Goal: Check status: Check status

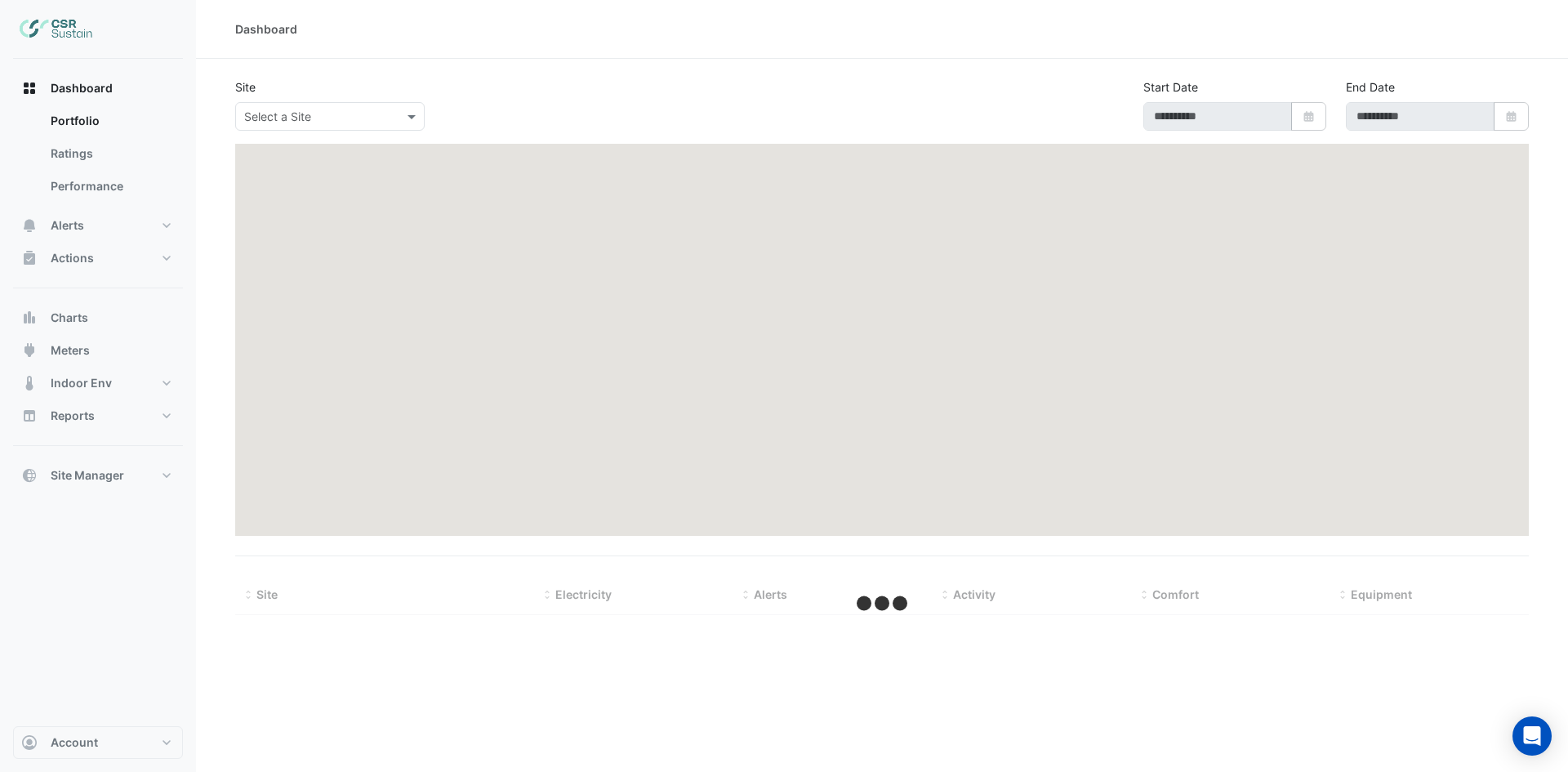
type input "**********"
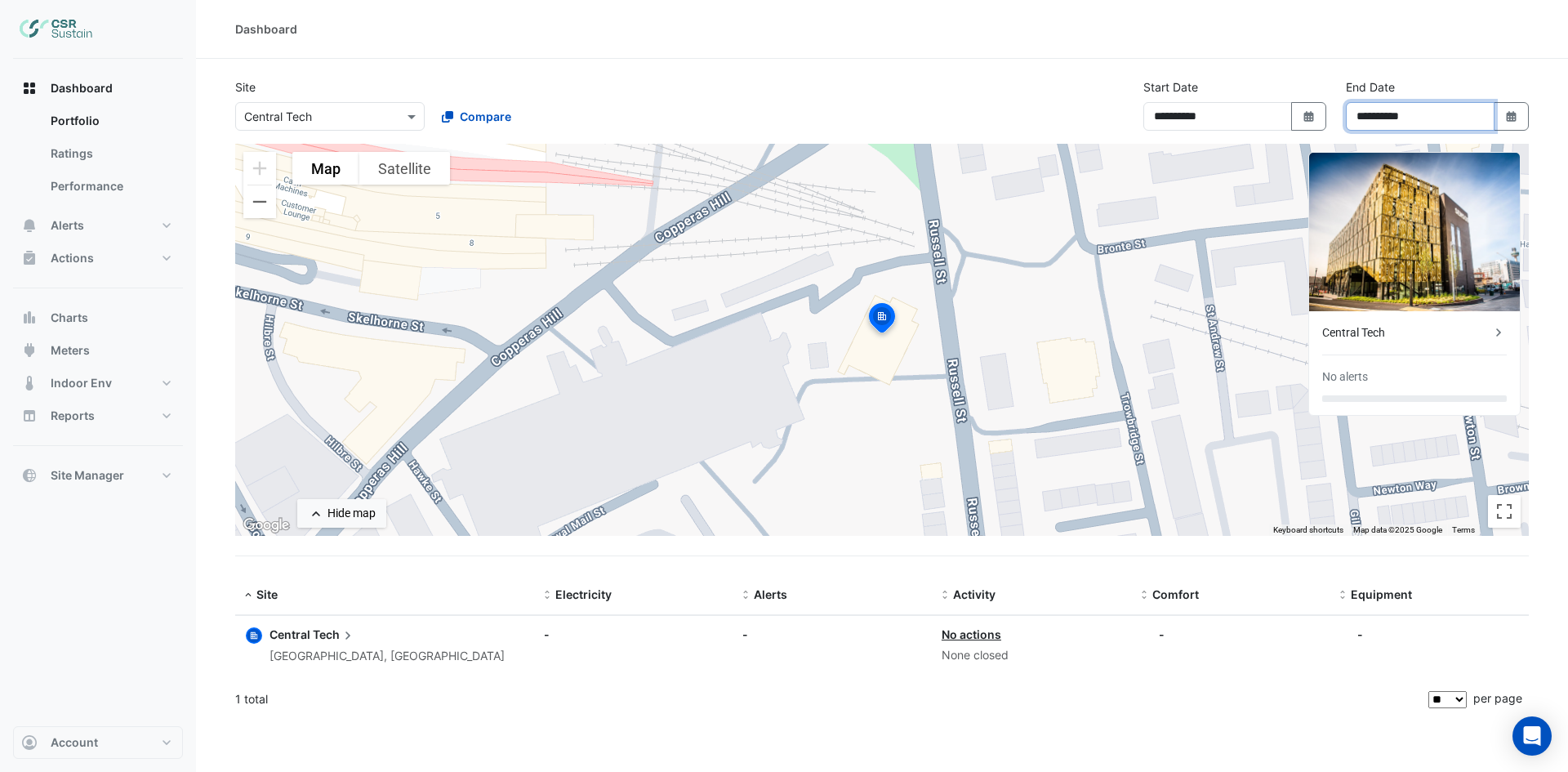
click at [1446, 119] on input "**********" at bounding box center [1419, 116] width 149 height 28
click at [1510, 118] on icon "button" at bounding box center [1510, 116] width 9 height 10
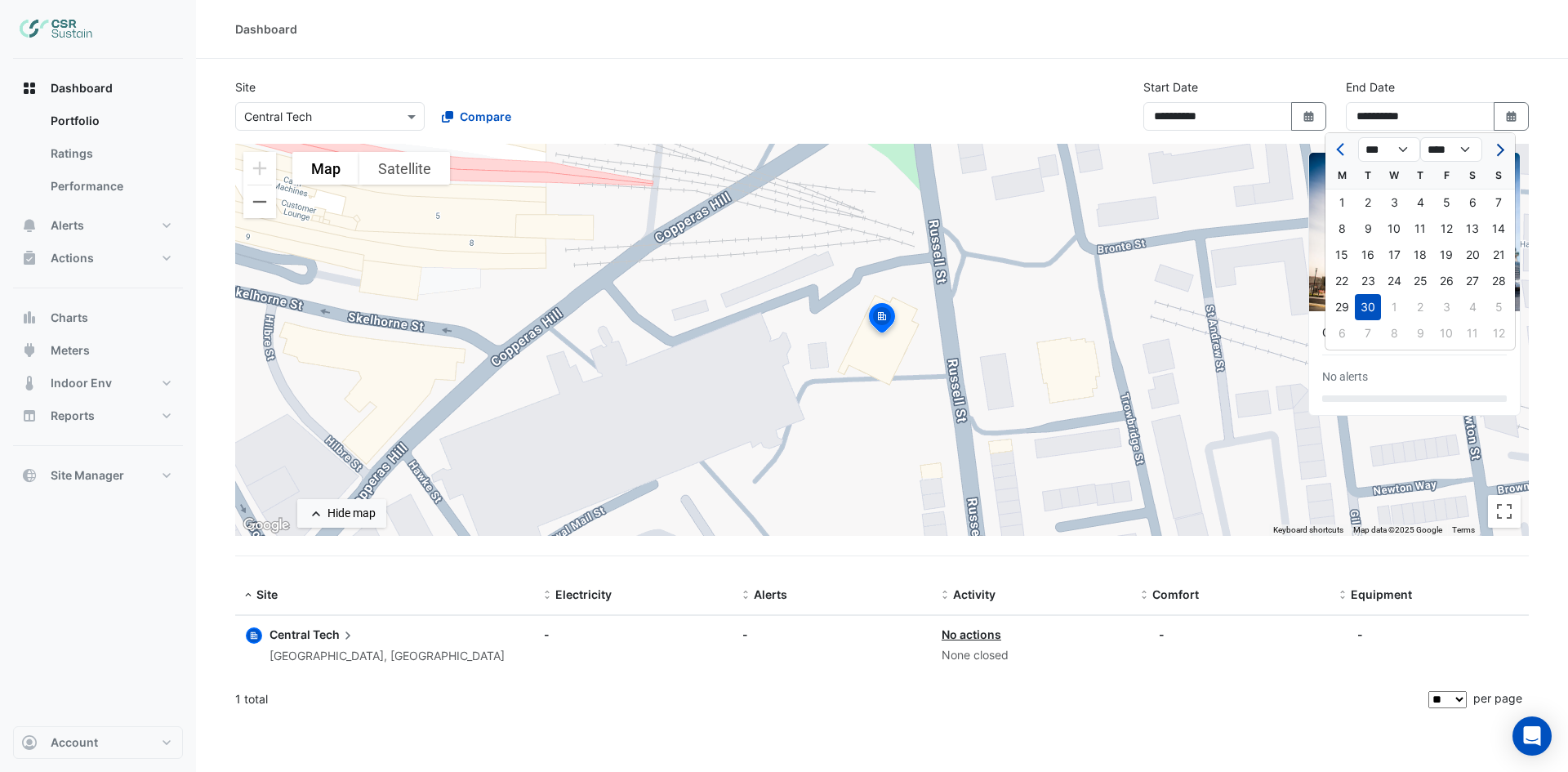
click at [1498, 155] on button "Next month" at bounding box center [1498, 150] width 20 height 26
select select "**"
click at [1445, 300] on div "31" at bounding box center [1446, 307] width 26 height 26
type input "**********"
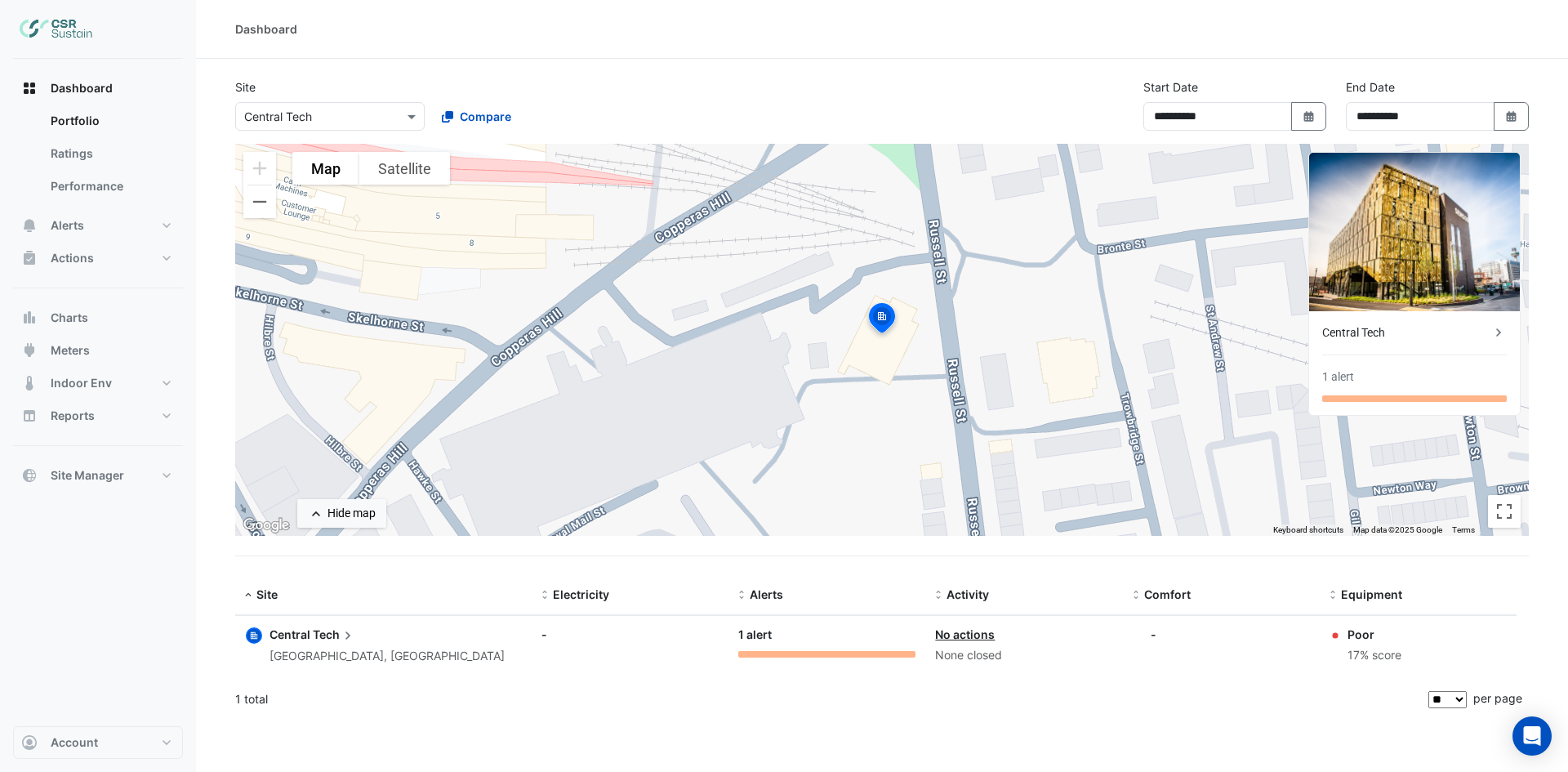
click at [1381, 332] on div "Central Tech" at bounding box center [1406, 333] width 168 height 17
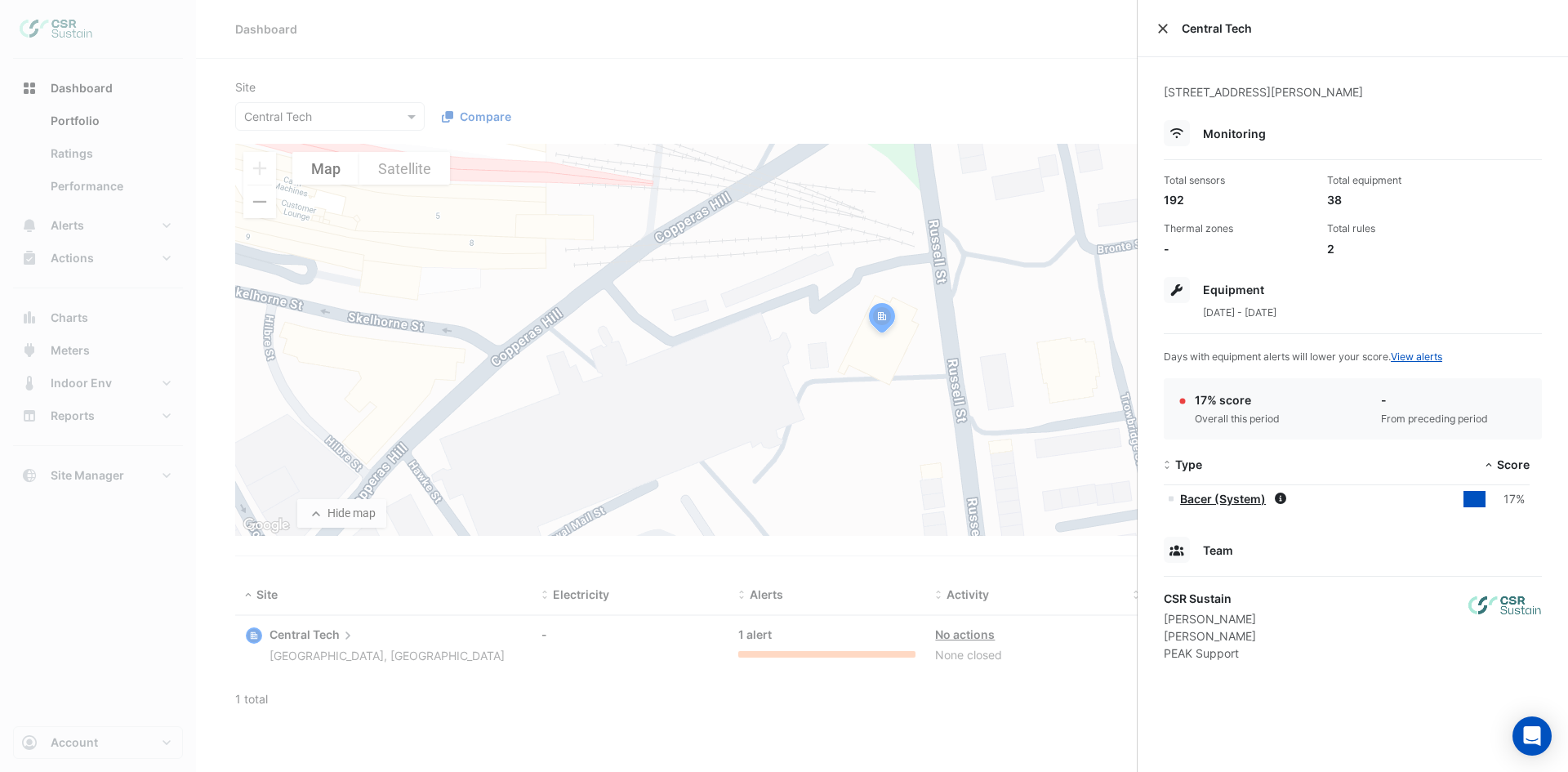
click at [1158, 28] on button "Close" at bounding box center [1162, 28] width 11 height 11
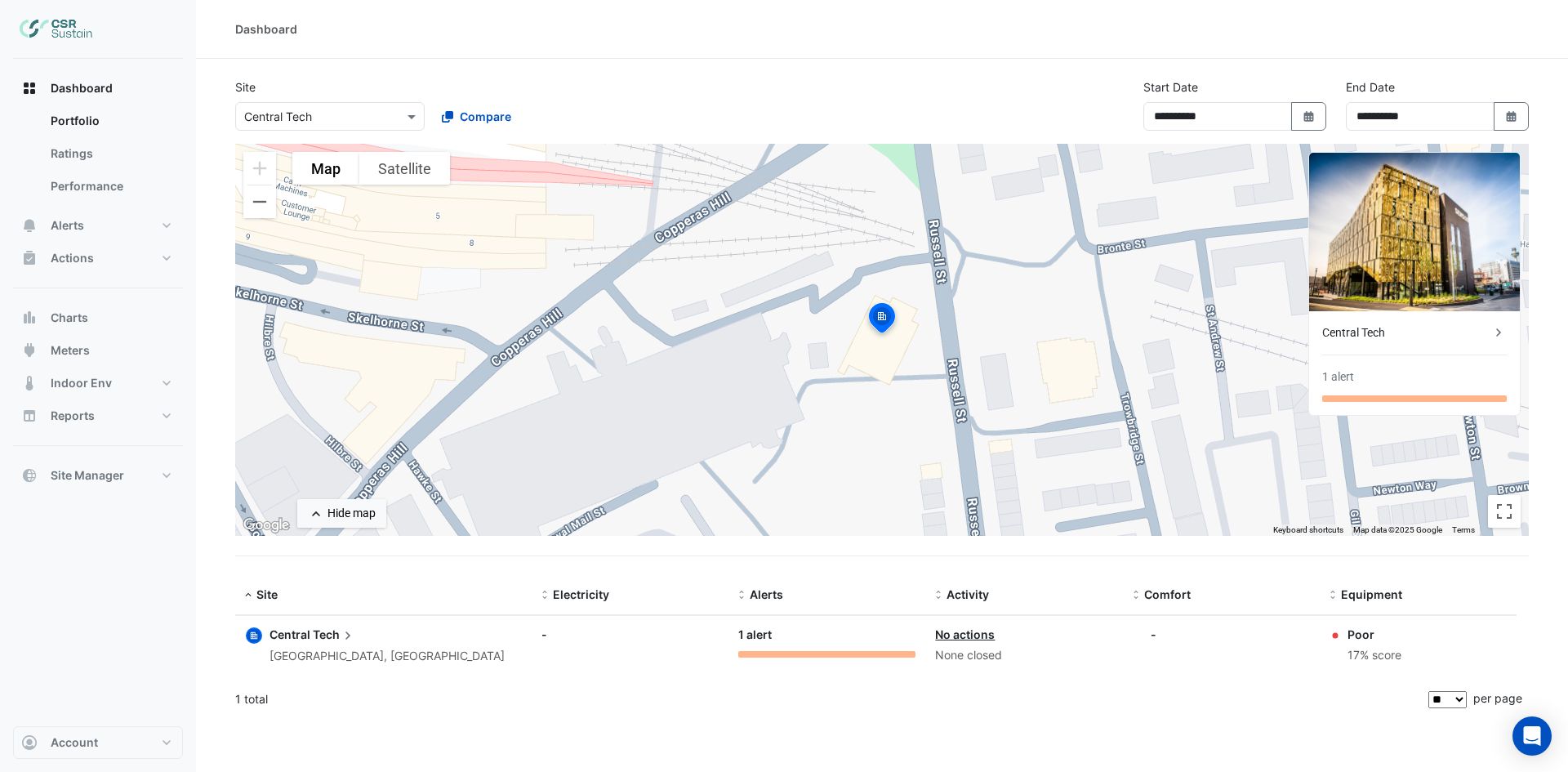
click at [369, 112] on input "text" at bounding box center [313, 117] width 138 height 17
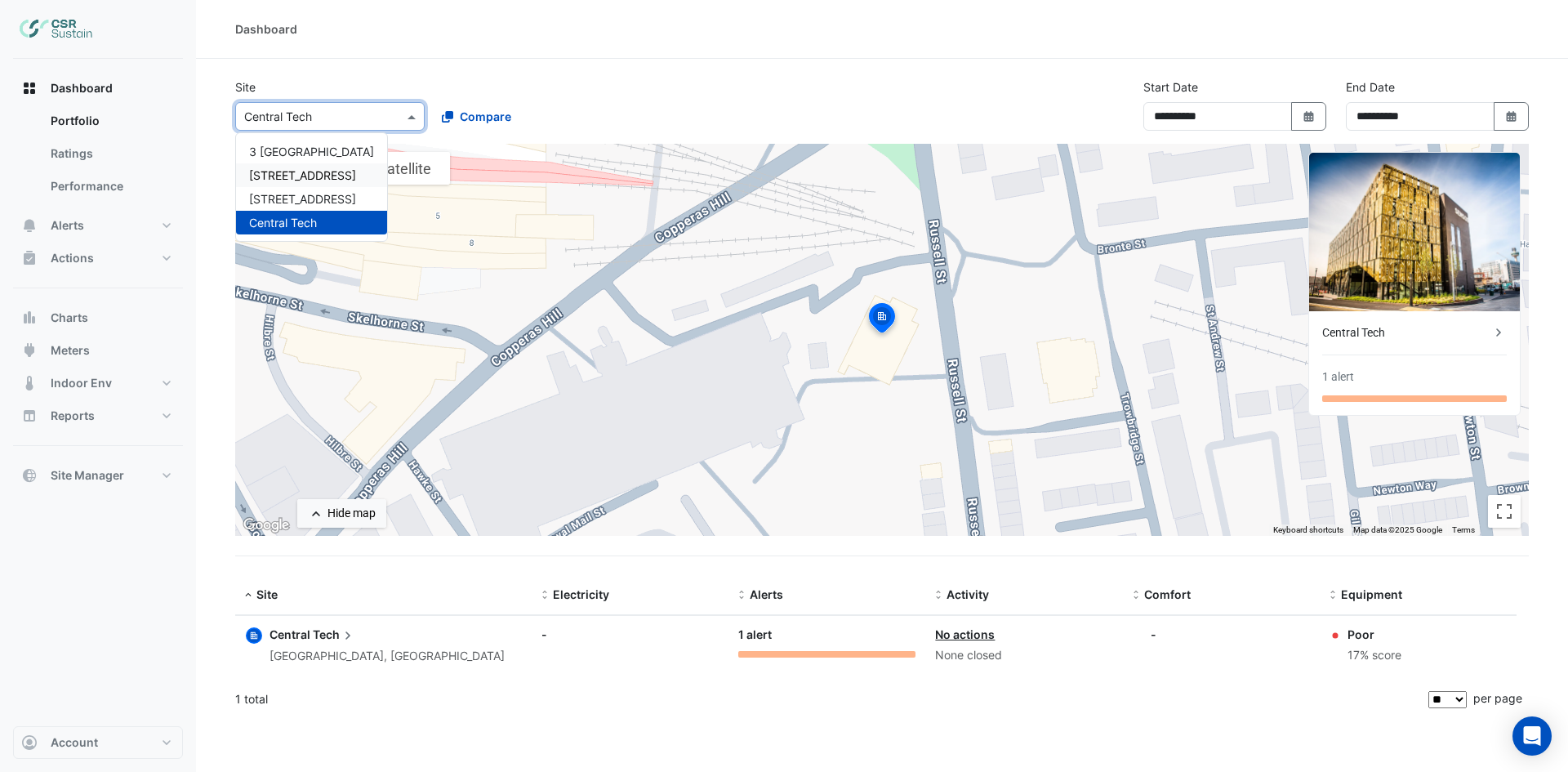
click at [312, 178] on span "[STREET_ADDRESS]" at bounding box center [303, 175] width 107 height 14
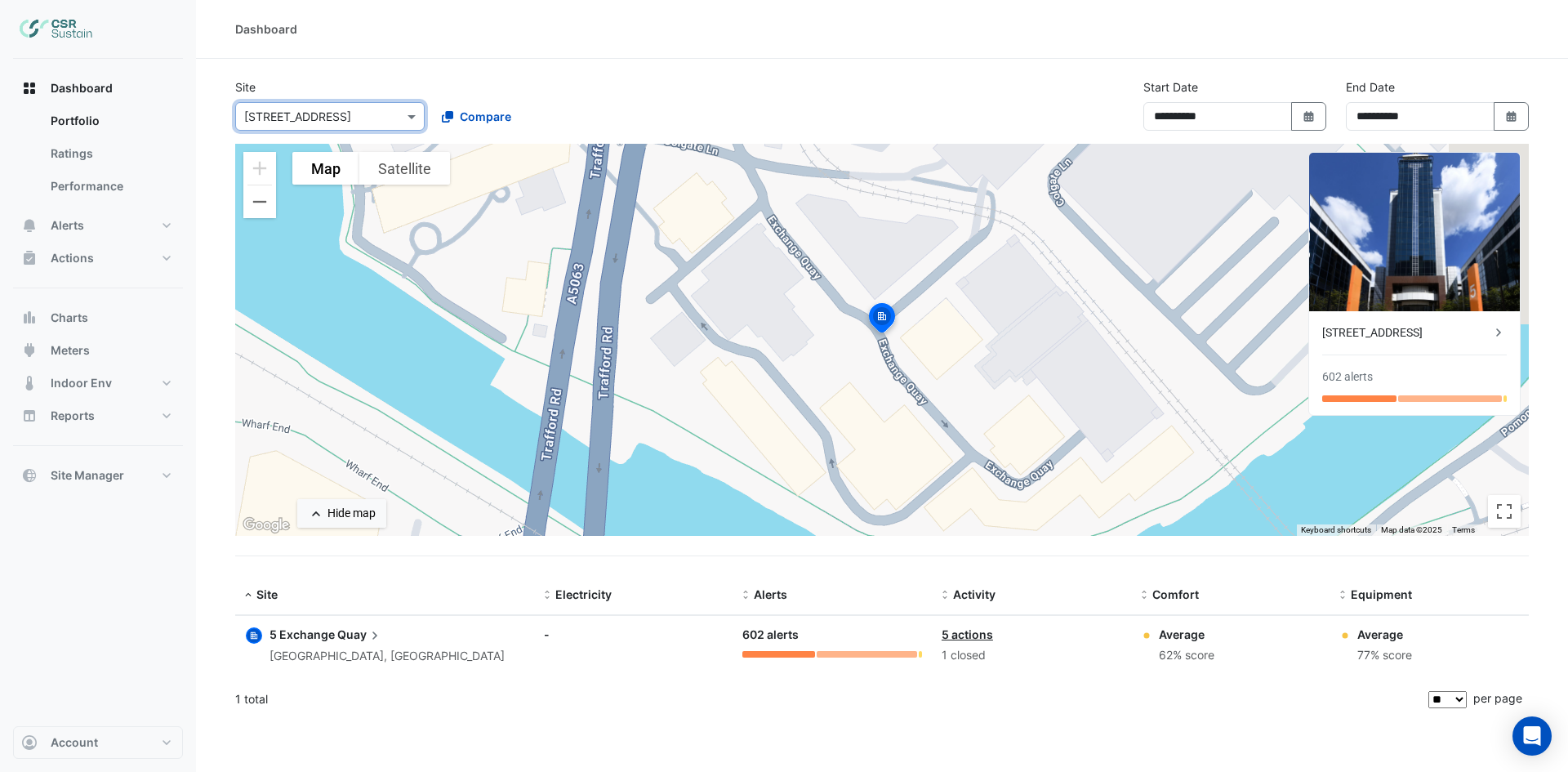
click at [1393, 338] on div "[STREET_ADDRESS]" at bounding box center [1406, 333] width 168 height 17
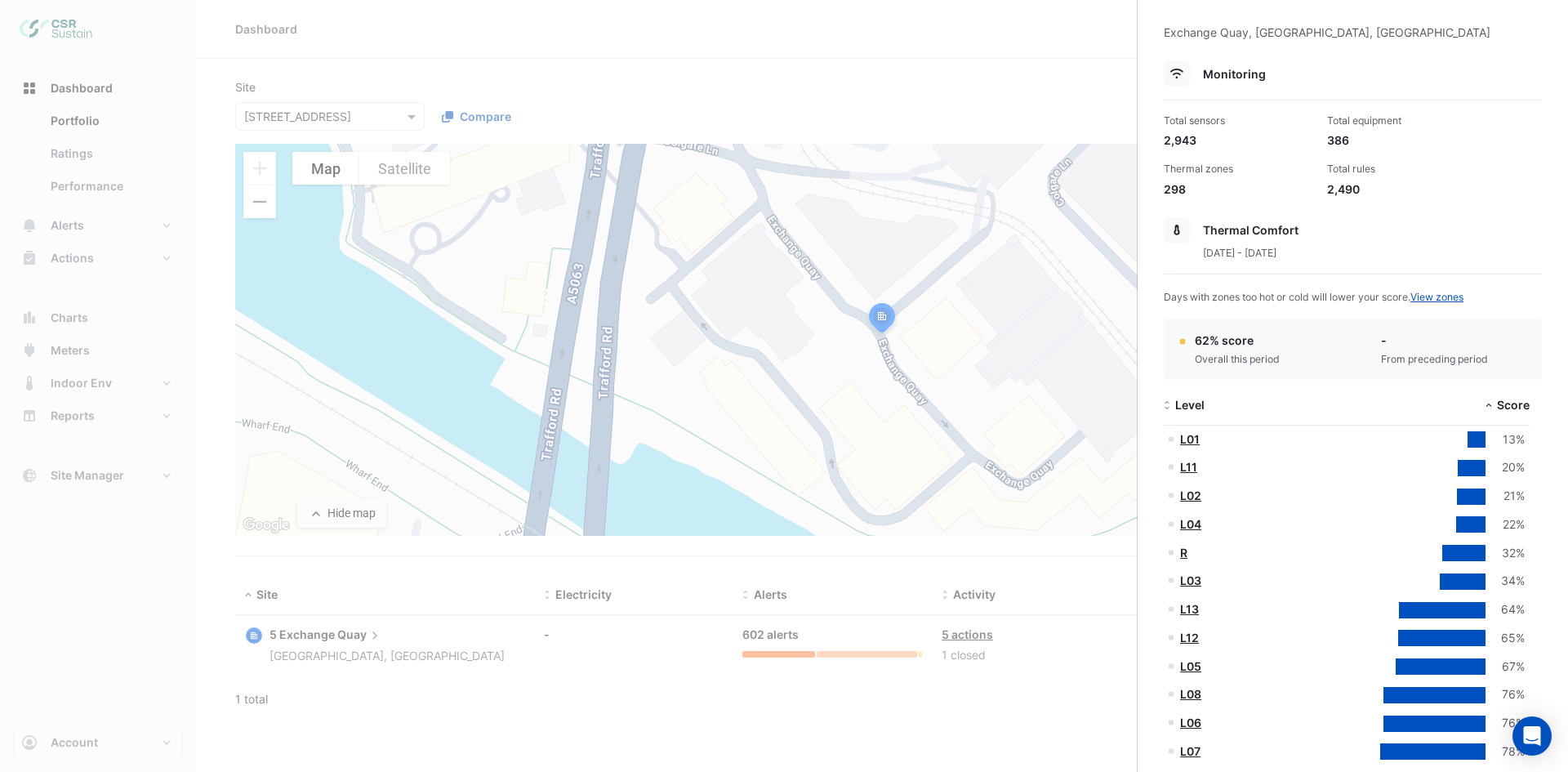
scroll to position [82, 0]
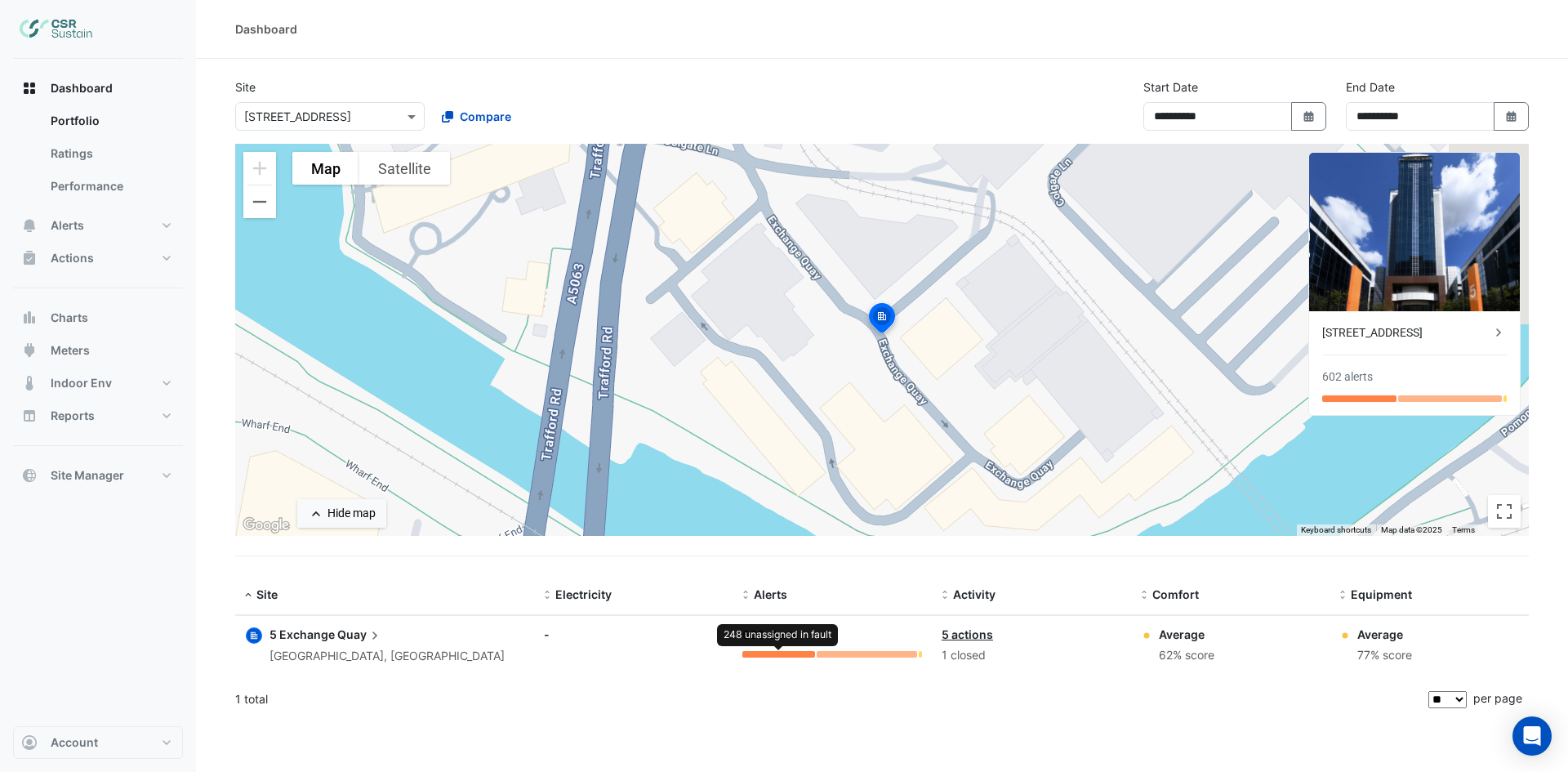
click at [769, 657] on div at bounding box center [778, 654] width 73 height 7
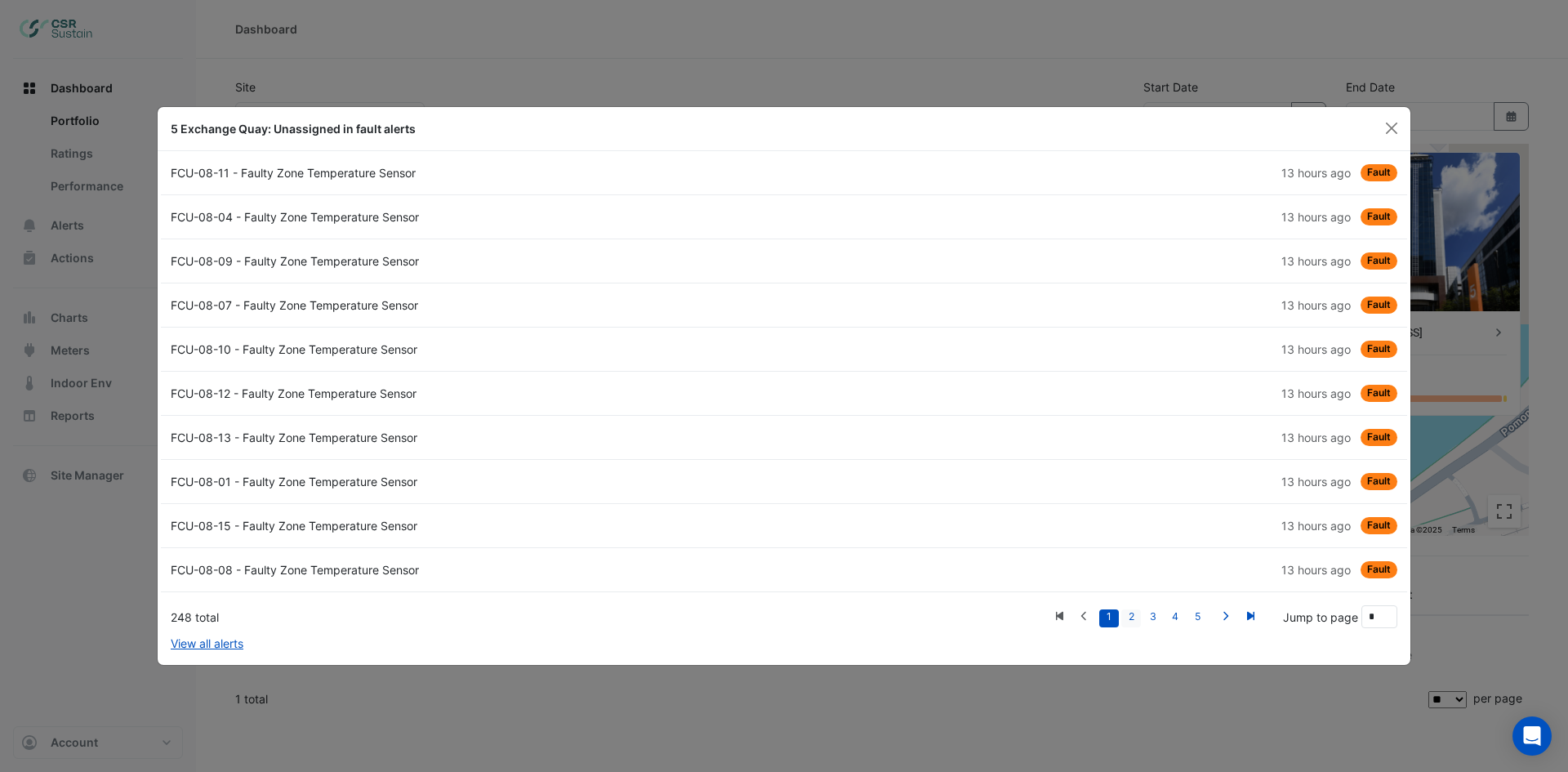
click at [1136, 614] on link "2" at bounding box center [1130, 618] width 20 height 18
click at [1166, 611] on link "4" at bounding box center [1174, 618] width 20 height 18
type input "*"
click at [1390, 126] on button "Close" at bounding box center [1391, 128] width 24 height 24
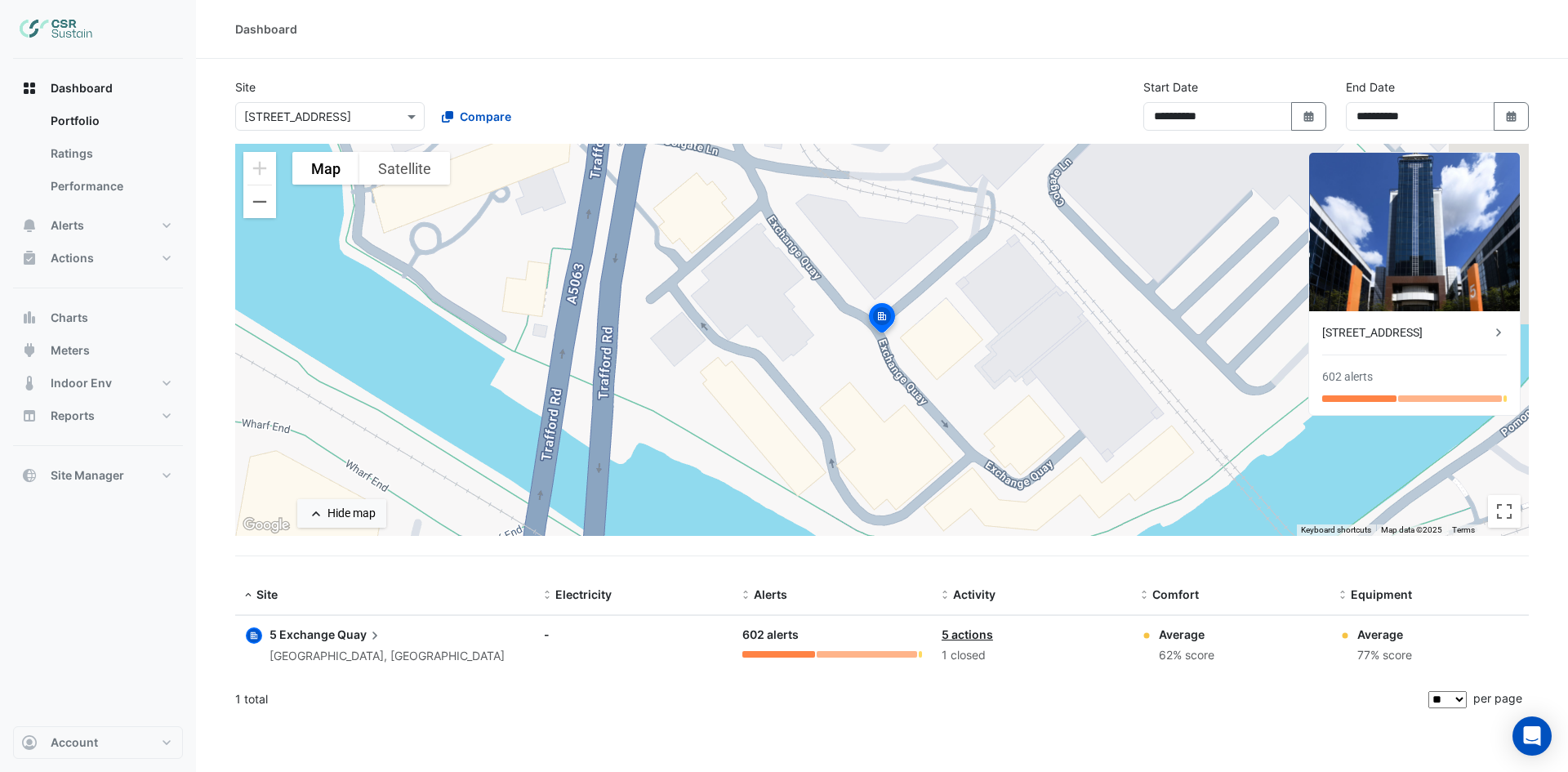
click at [972, 630] on link "5 actions" at bounding box center [967, 634] width 52 height 14
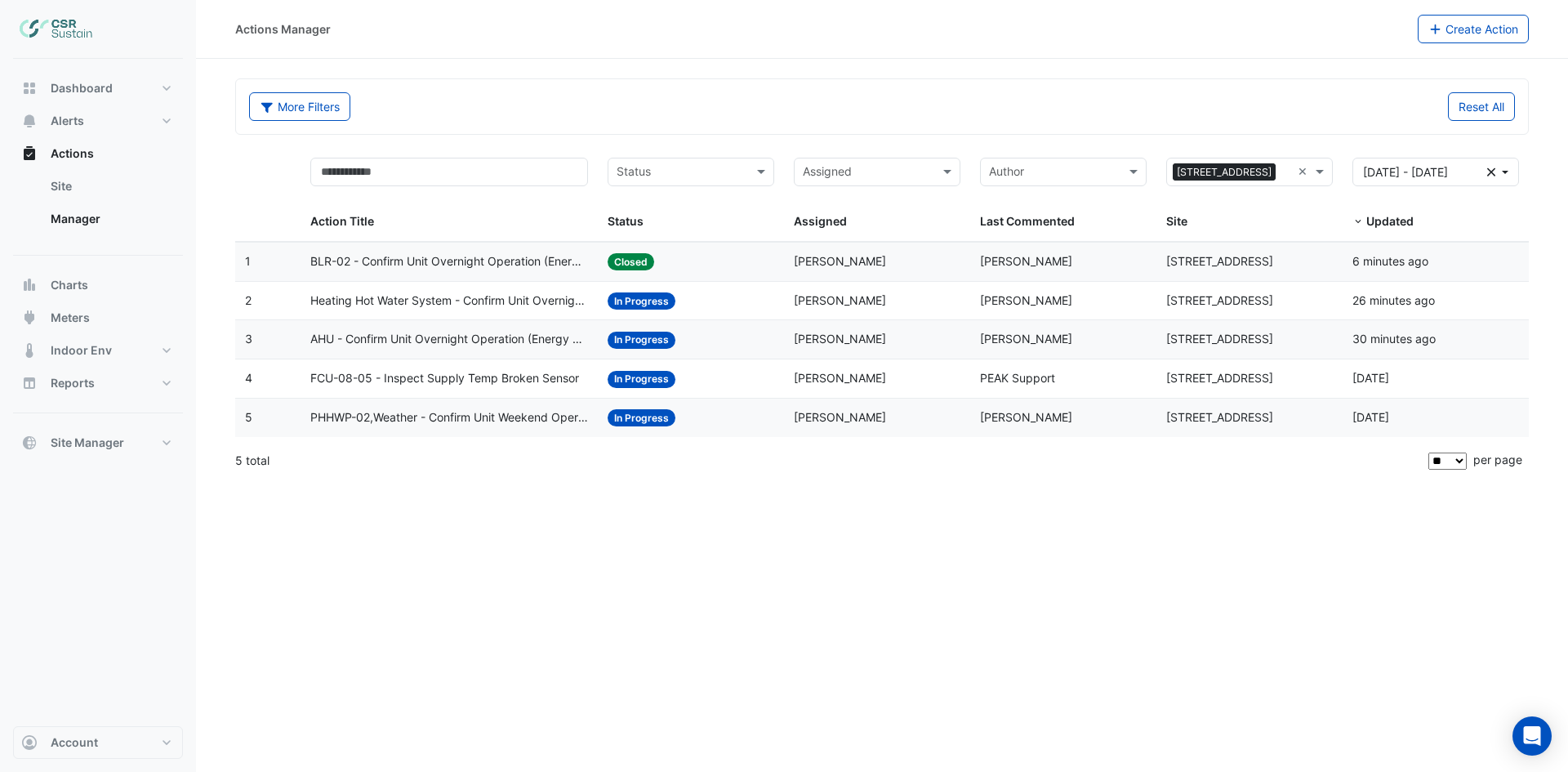
click at [512, 253] on span "BLR-02 - Confirm Unit Overnight Operation (Energy Waste)" at bounding box center [450, 261] width 279 height 19
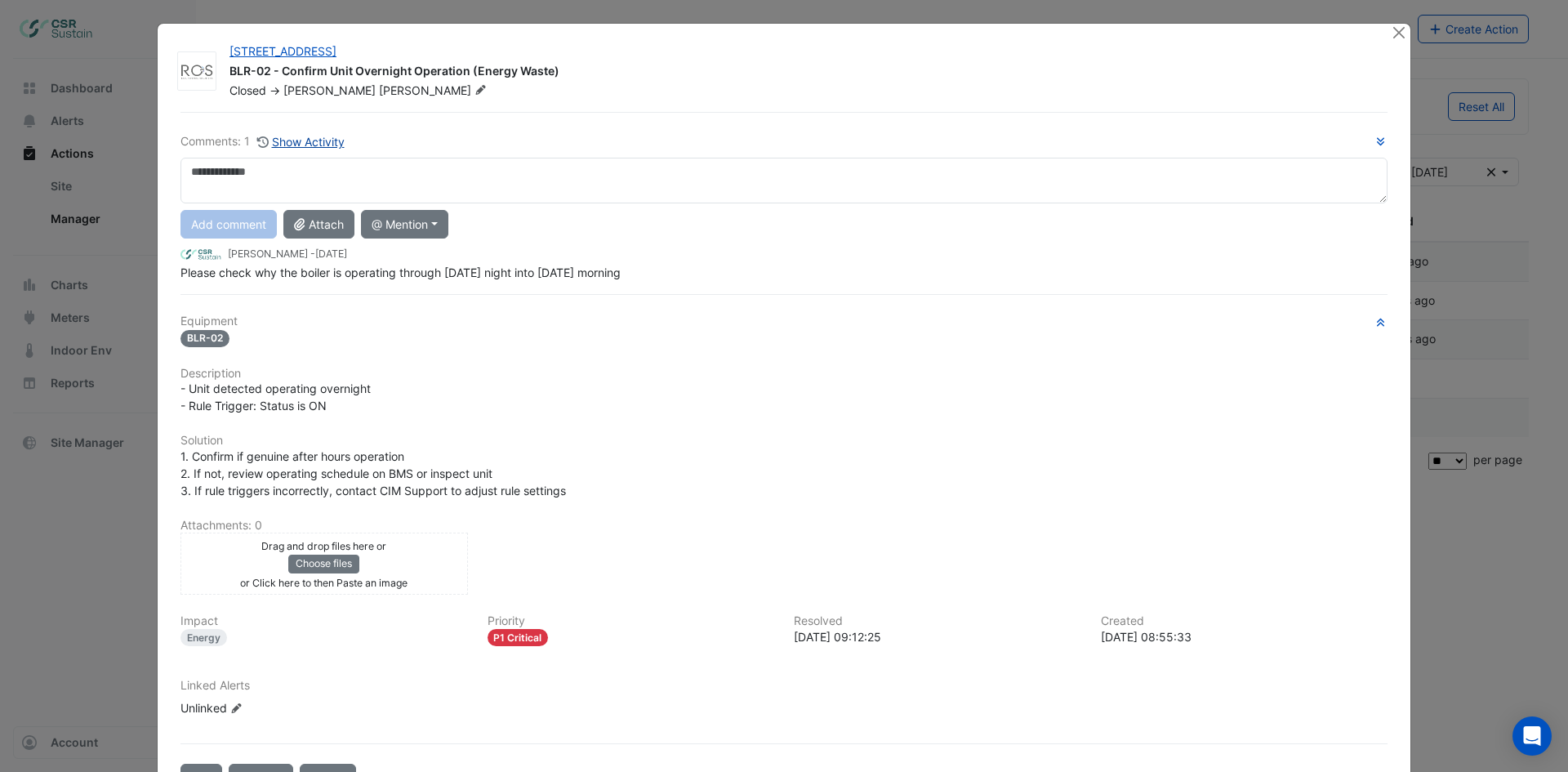
click at [323, 138] on button "Show Activity" at bounding box center [301, 142] width 89 height 19
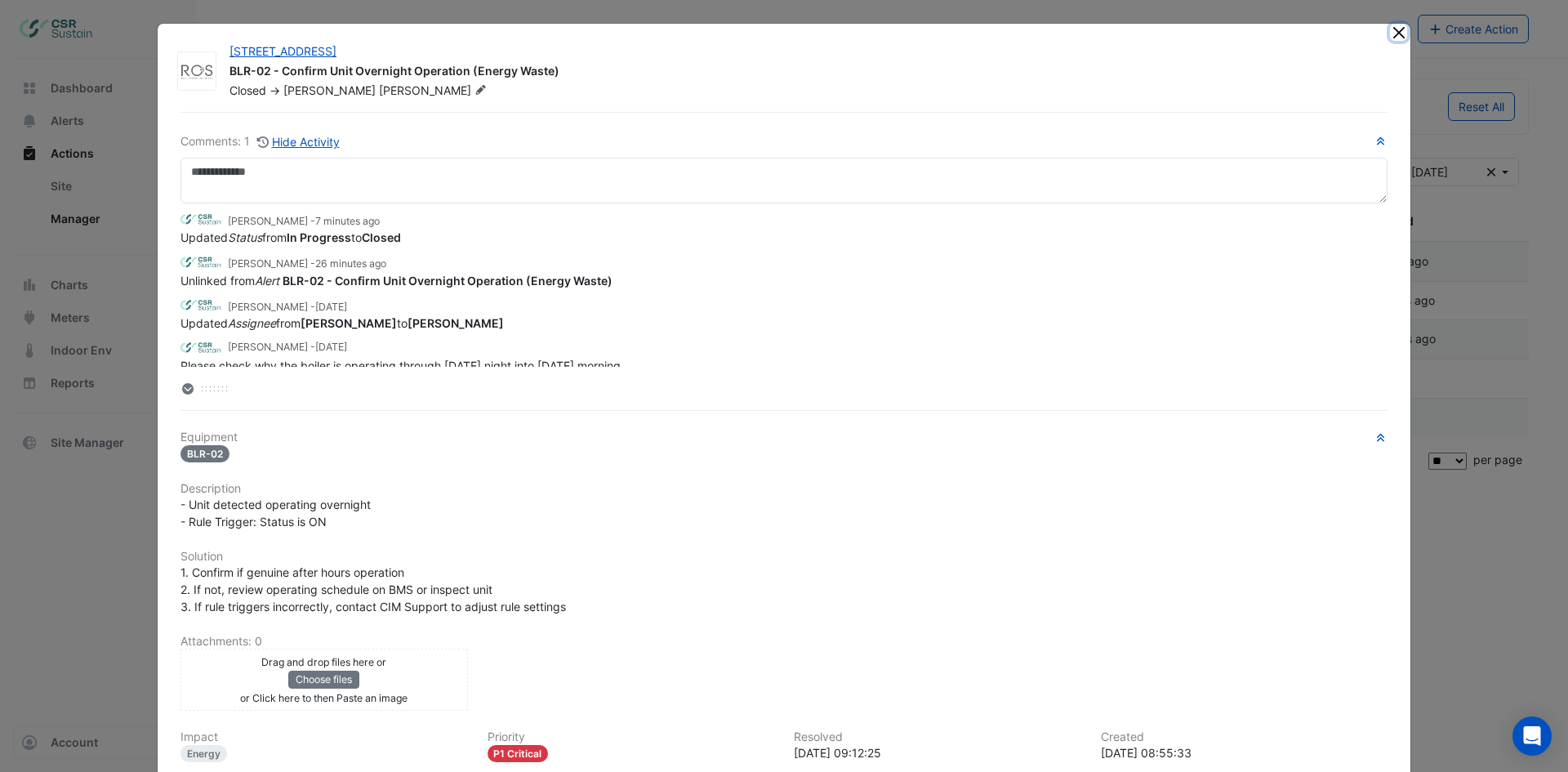
click at [1390, 29] on button "Close" at bounding box center [1399, 33] width 17 height 17
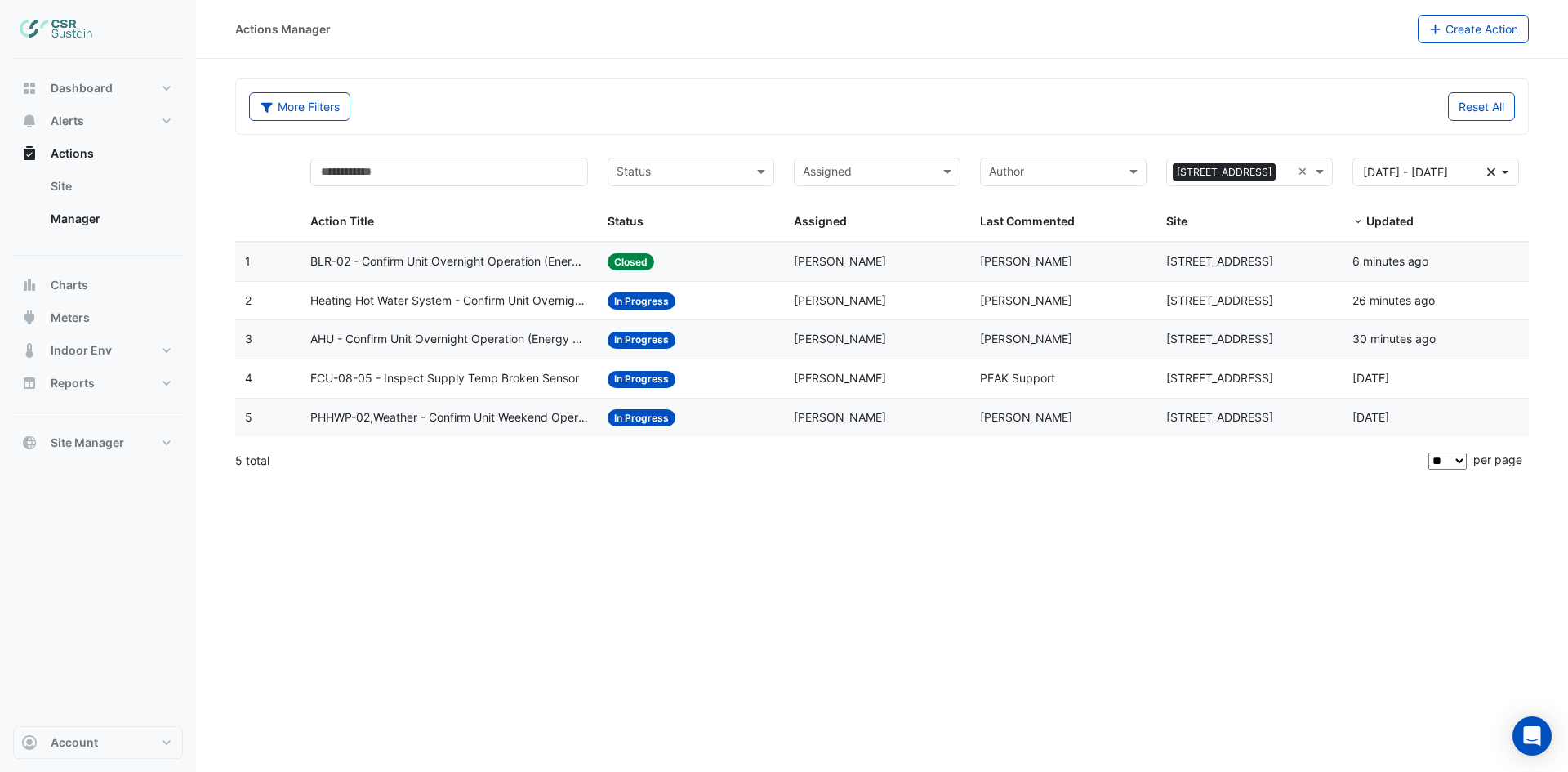
click at [469, 300] on span "Heating Hot Water System - Confirm Unit Overnight Operation (Energy Waste)" at bounding box center [450, 301] width 279 height 19
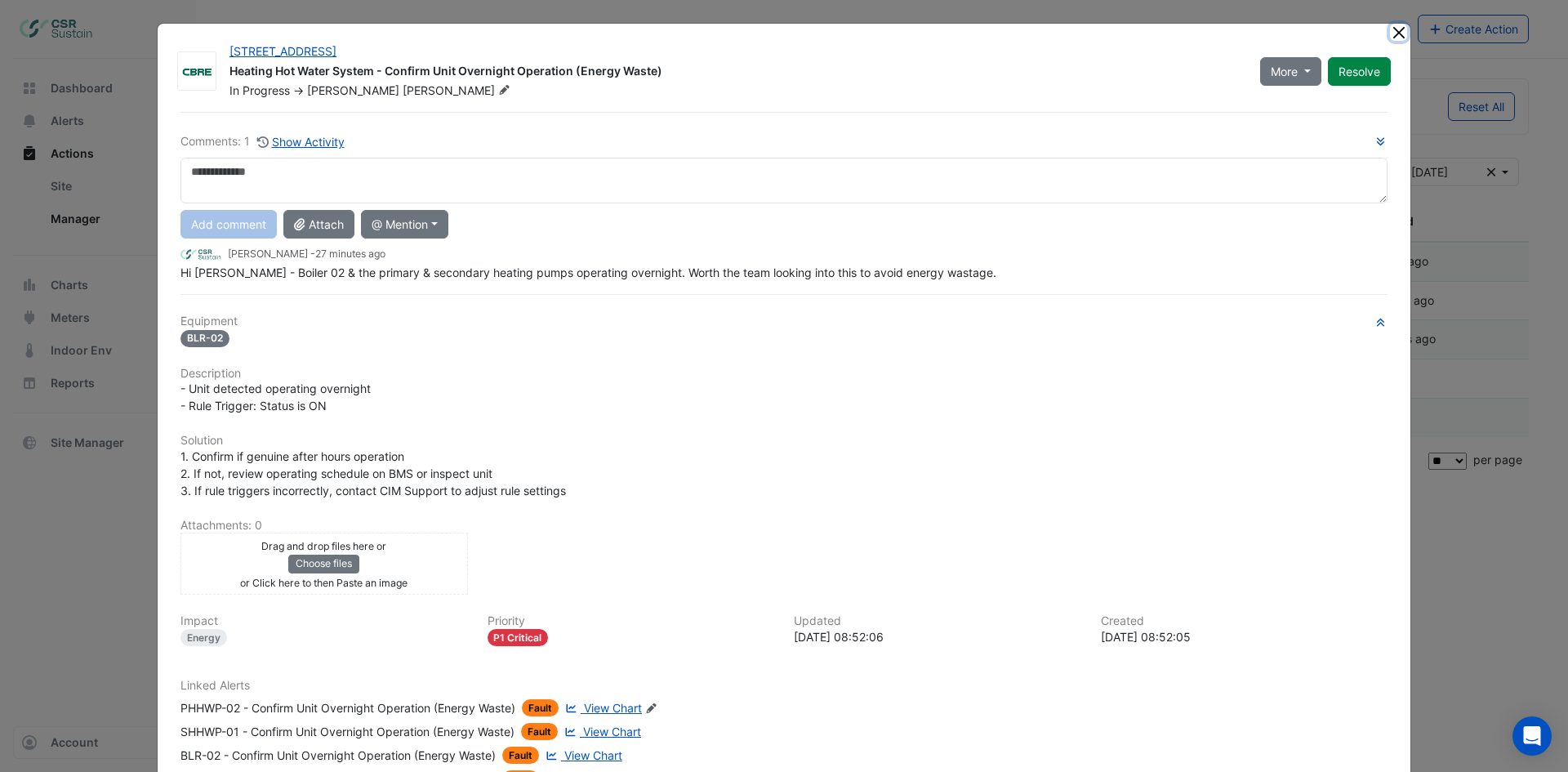
click at [1390, 29] on button "Close" at bounding box center [1399, 33] width 17 height 17
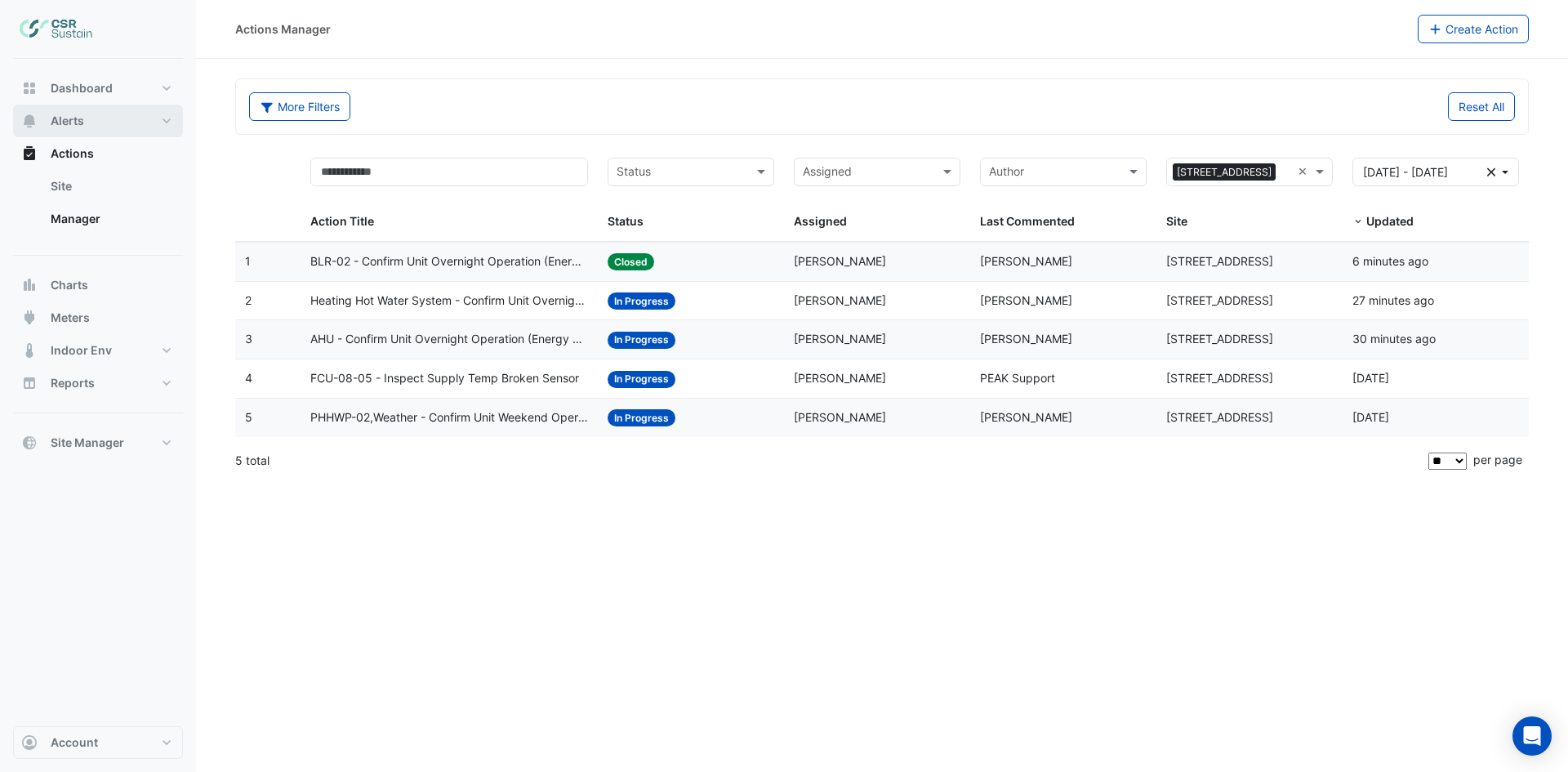
click at [71, 107] on button "Alerts" at bounding box center [98, 121] width 170 height 33
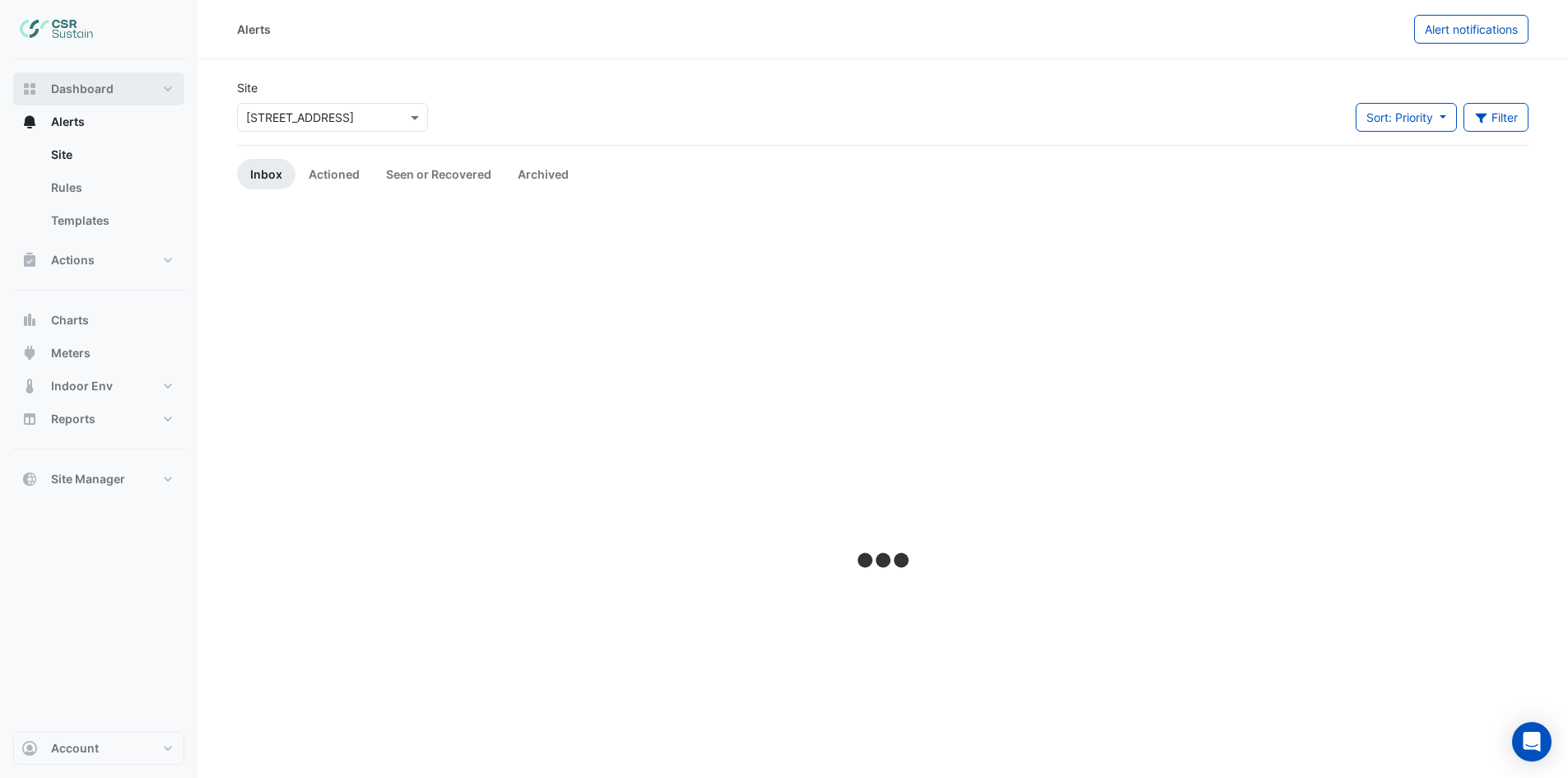
click at [75, 85] on span "Dashboard" at bounding box center [82, 88] width 62 height 16
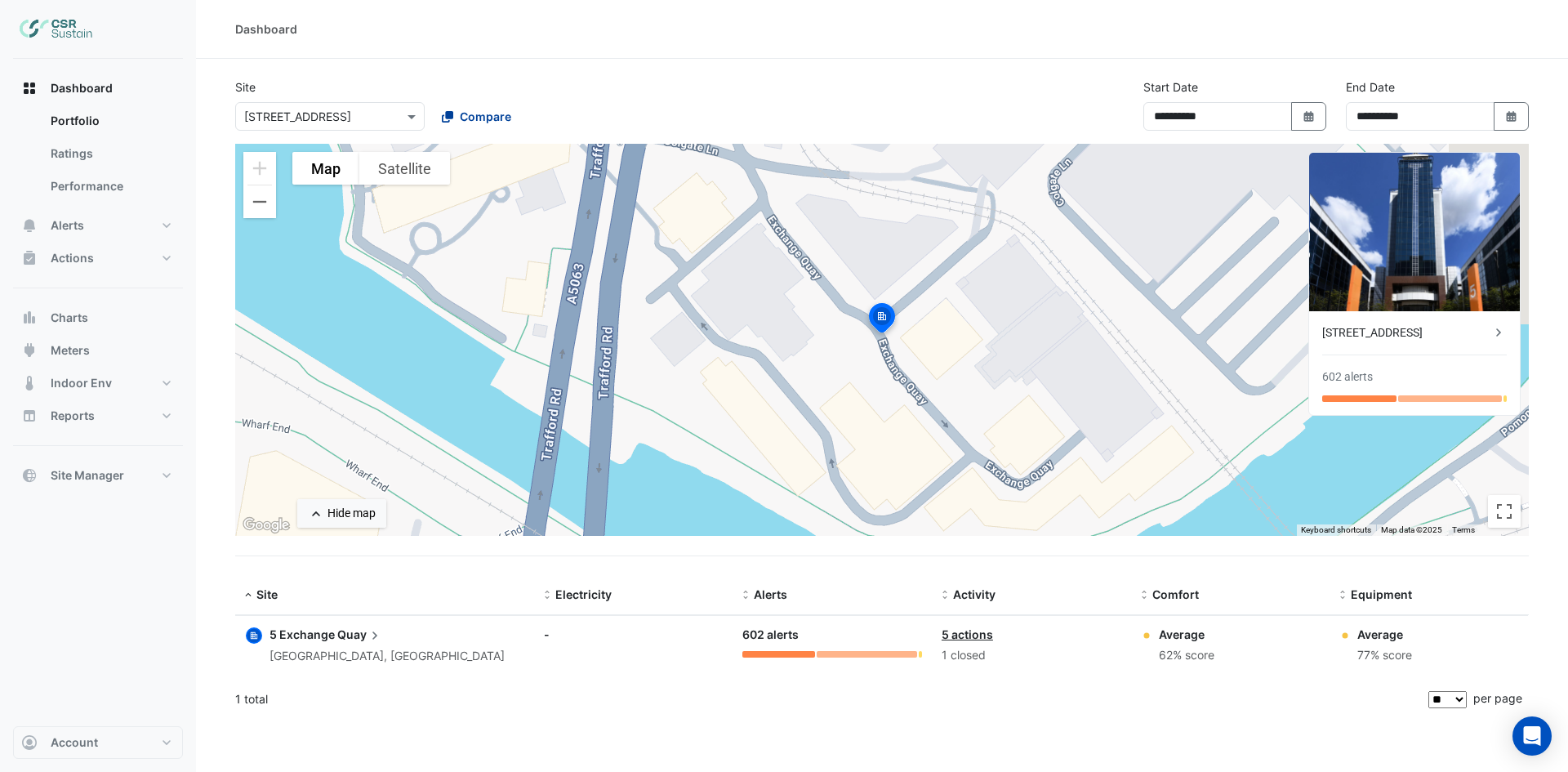
click at [474, 118] on span "Compare" at bounding box center [486, 116] width 52 height 17
click at [482, 195] on span "8 Exchange Quay" at bounding box center [499, 199] width 107 height 14
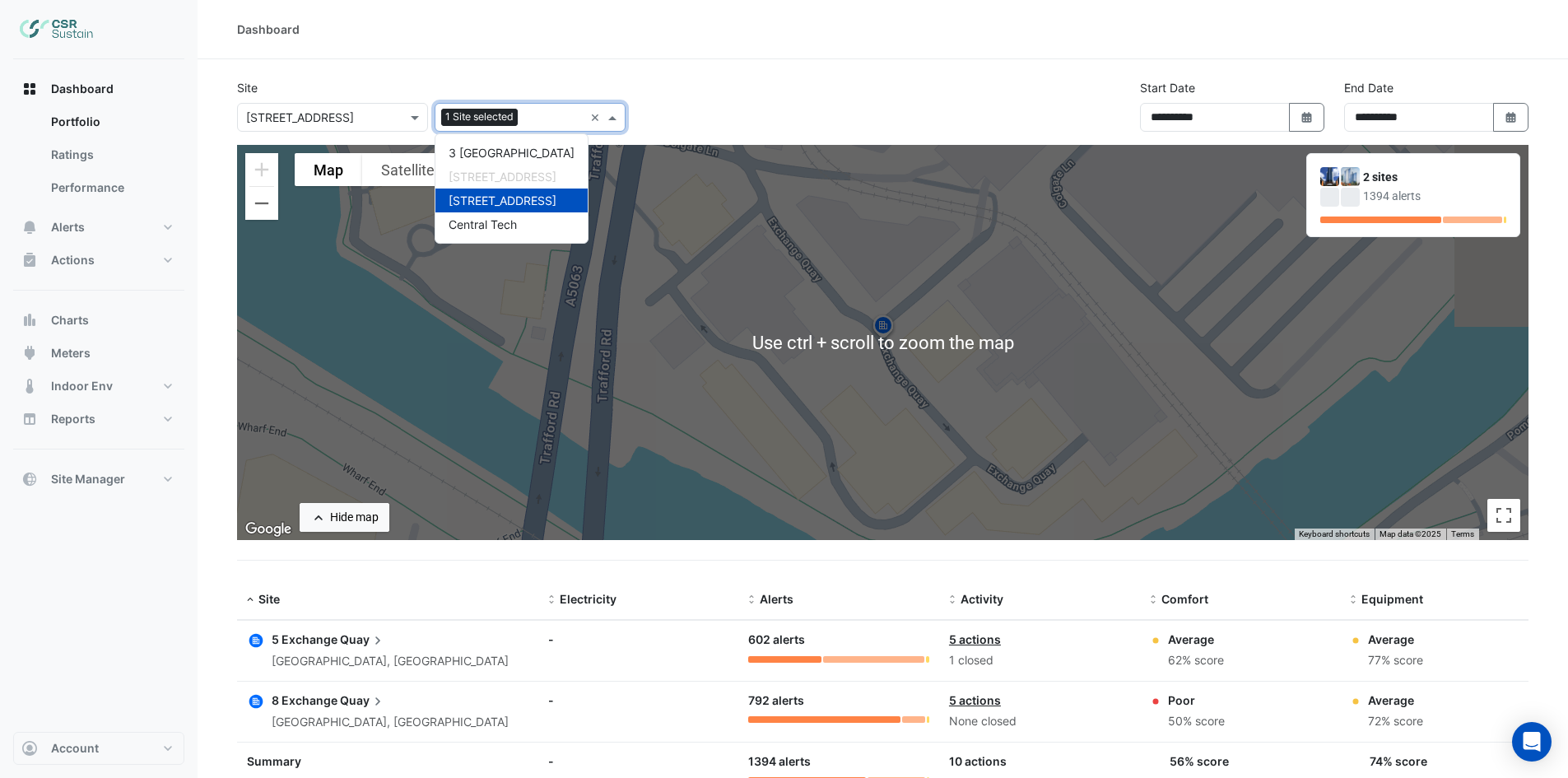
scroll to position [60, 0]
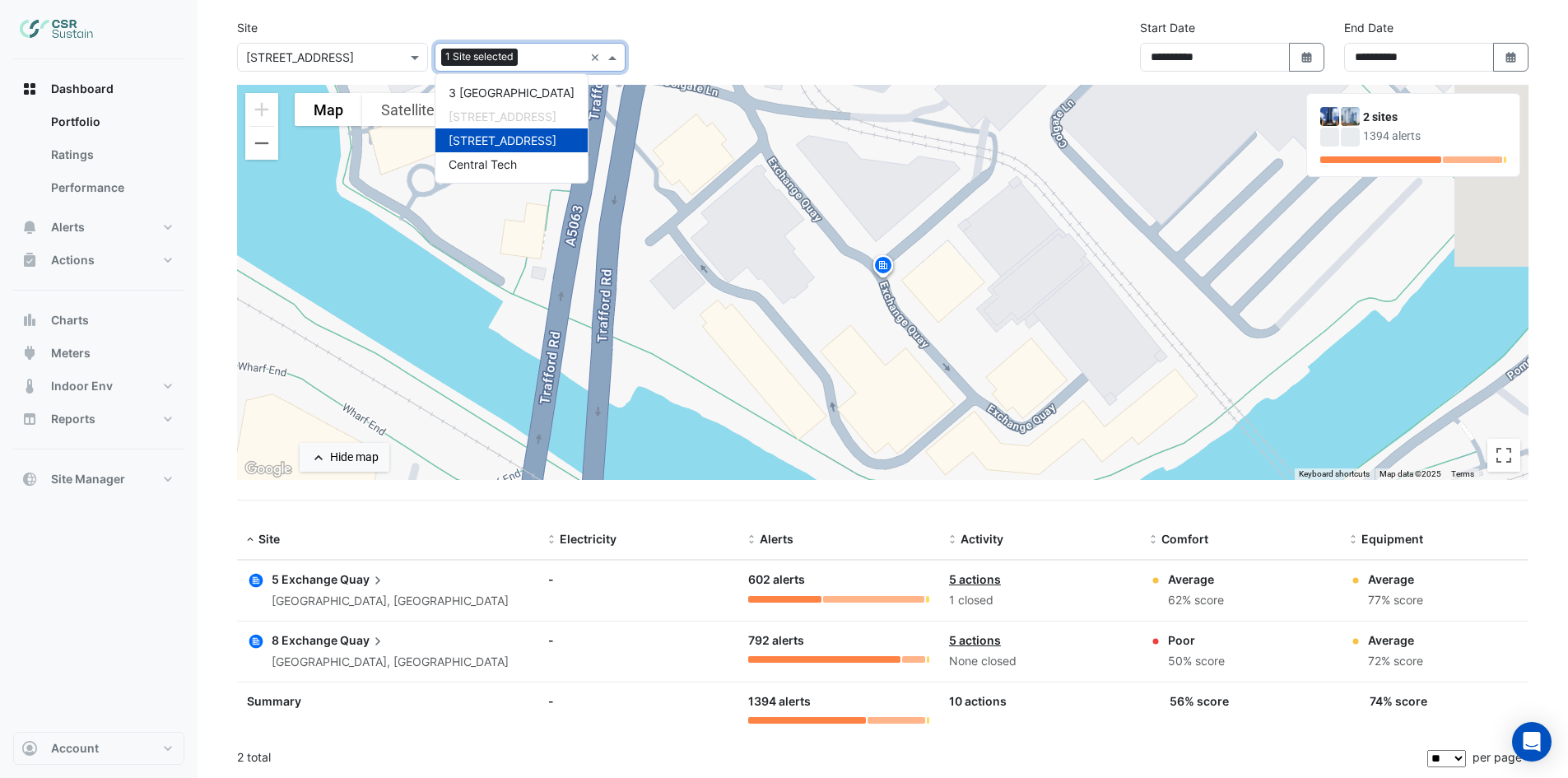
click at [986, 638] on link "5 actions" at bounding box center [975, 639] width 52 height 14
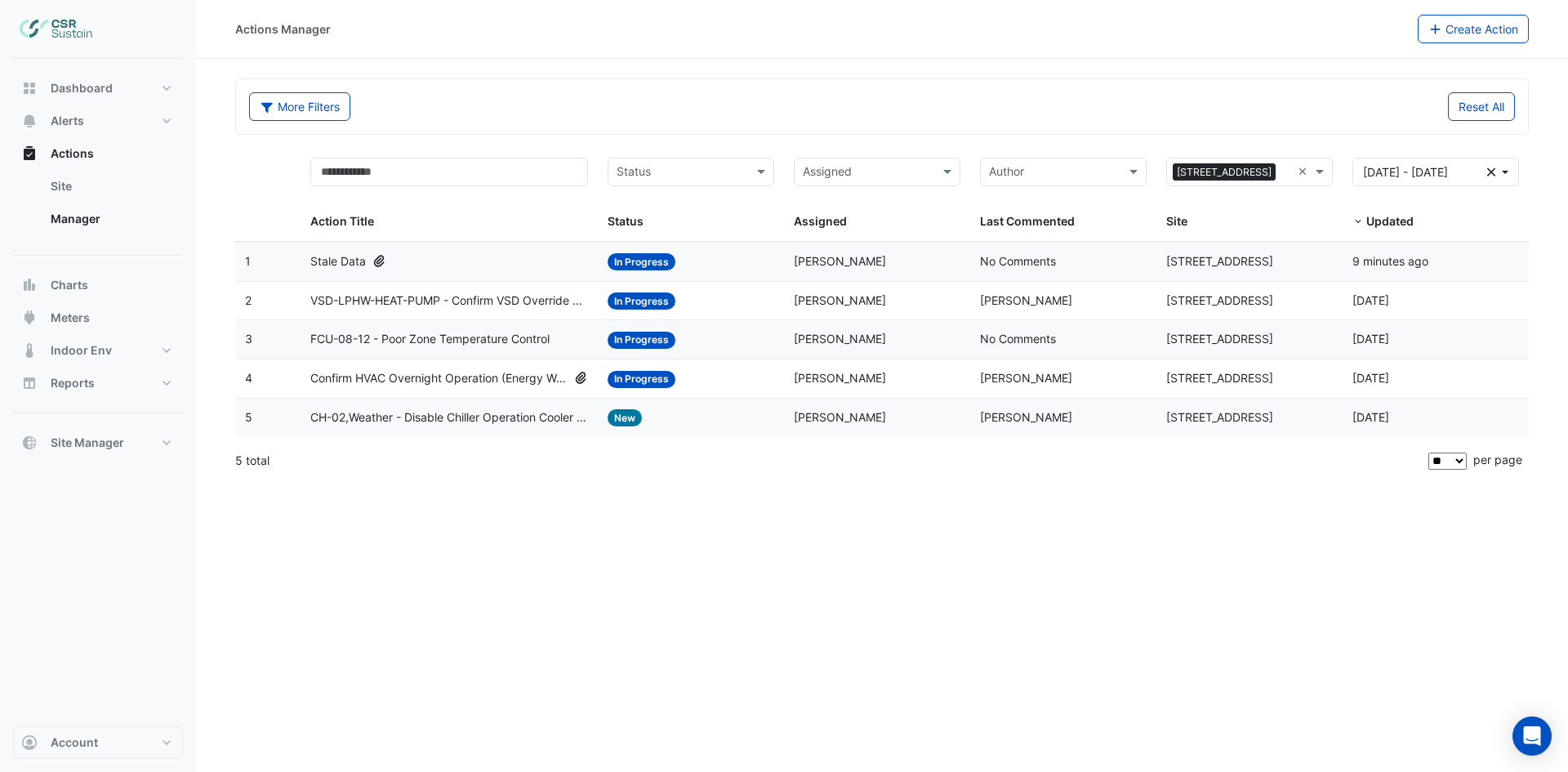
click at [466, 381] on span "Confirm HVAC Overnight Operation (Energy Waste)" at bounding box center [438, 378] width 257 height 19
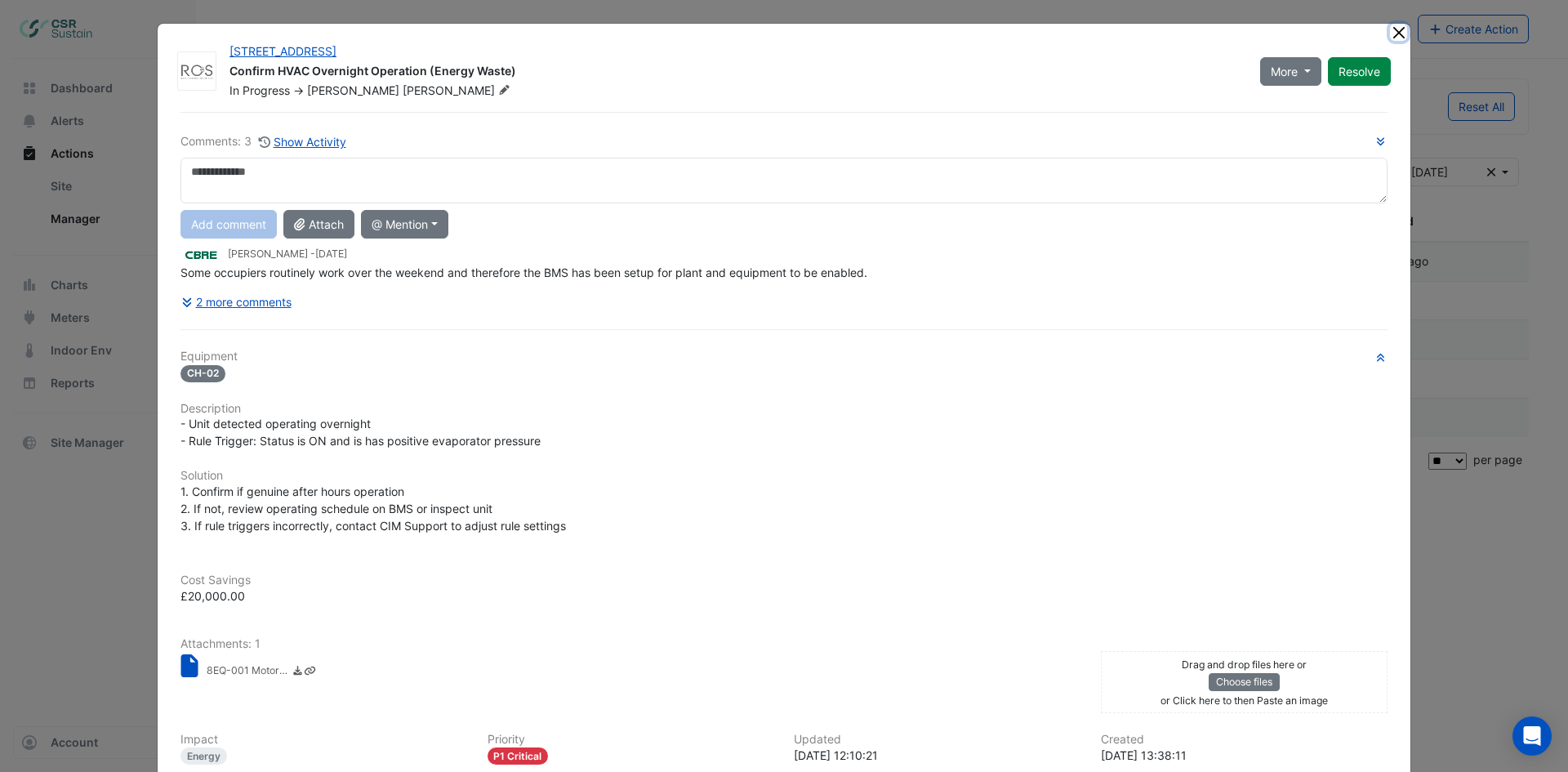
click at [1393, 32] on button "Close" at bounding box center [1399, 33] width 17 height 17
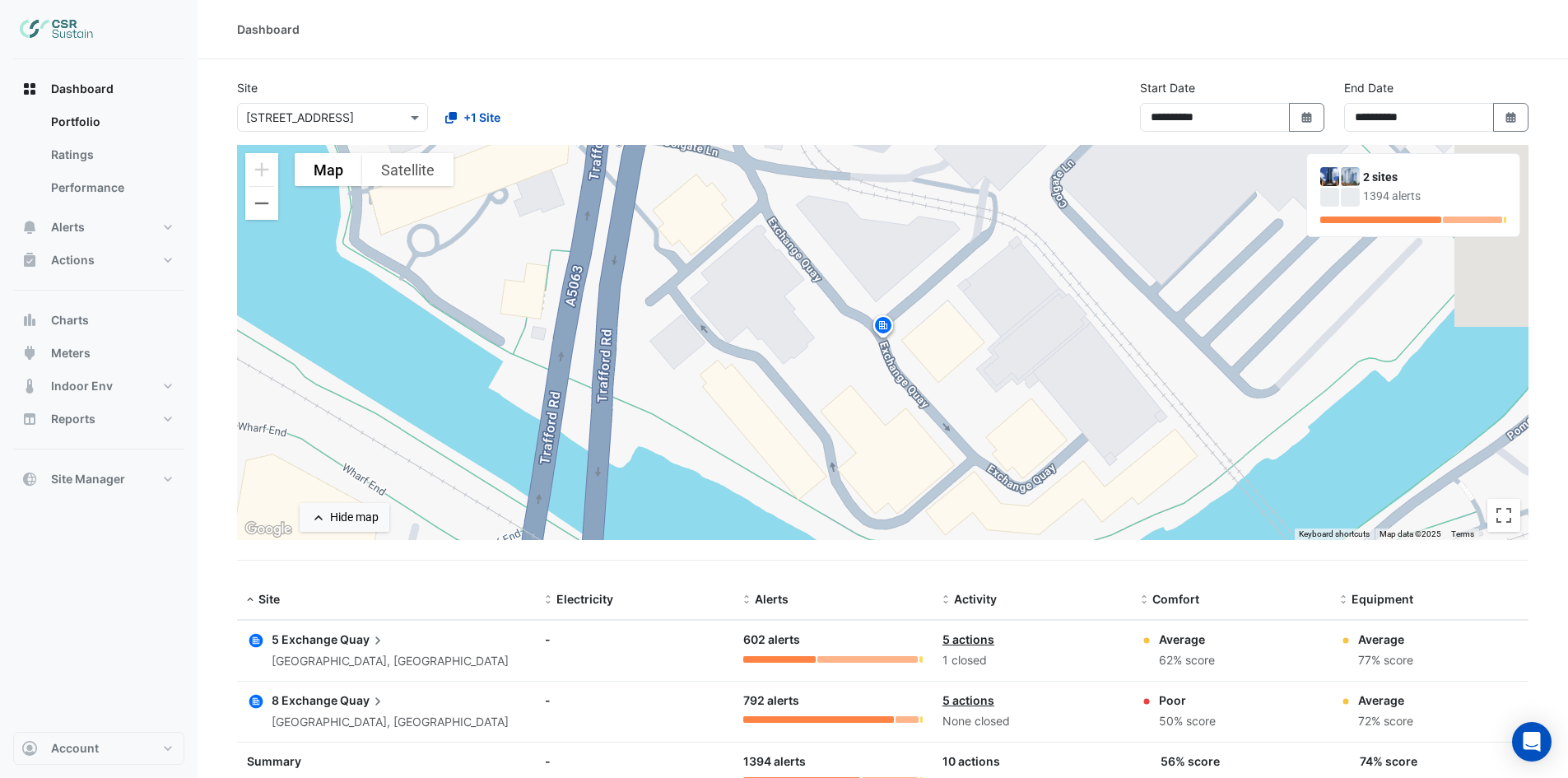
click at [967, 636] on link "5 actions" at bounding box center [969, 639] width 52 height 14
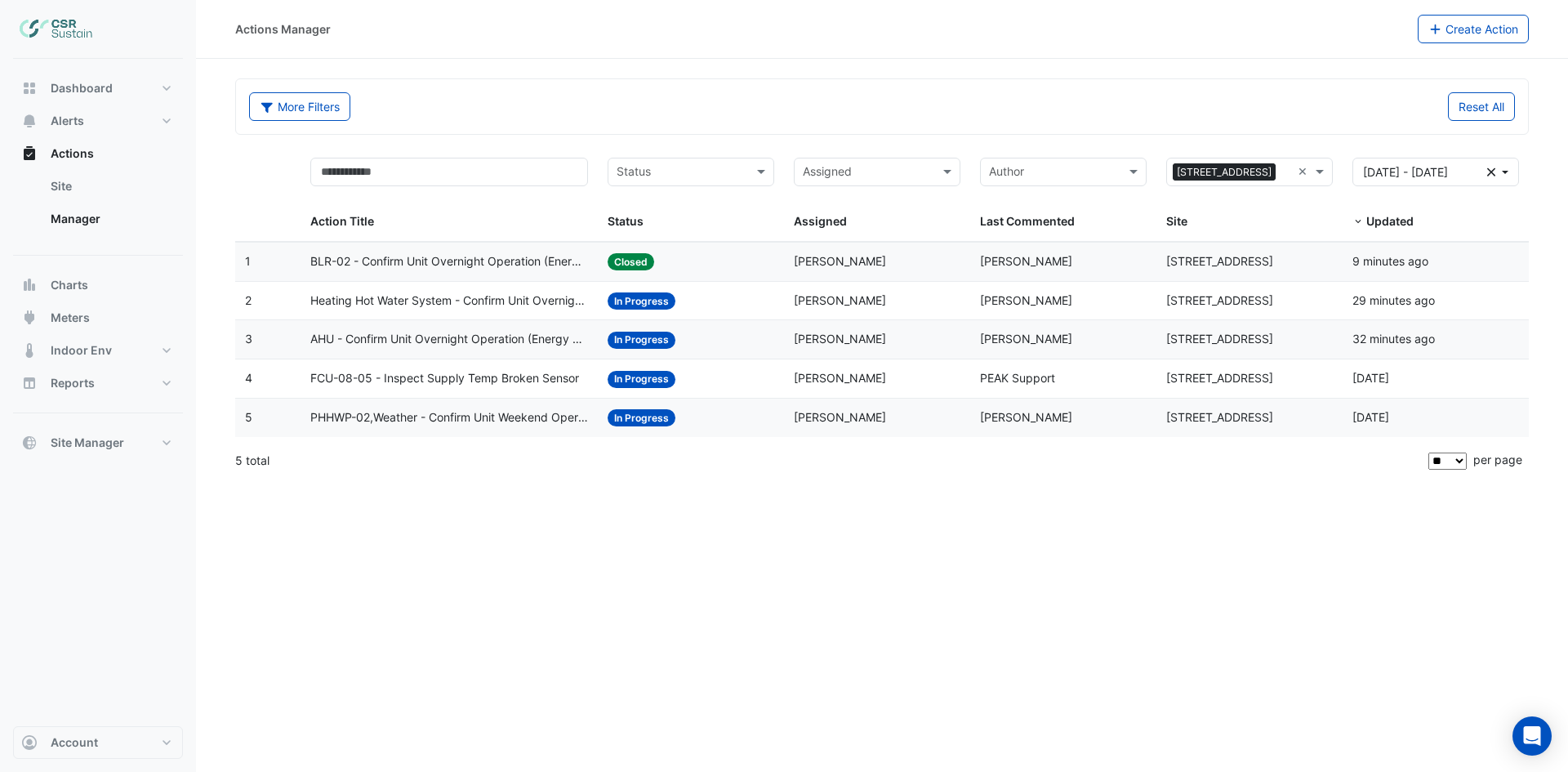
click at [414, 254] on span "BLR-02 - Confirm Unit Overnight Operation (Energy Waste)" at bounding box center [450, 261] width 279 height 19
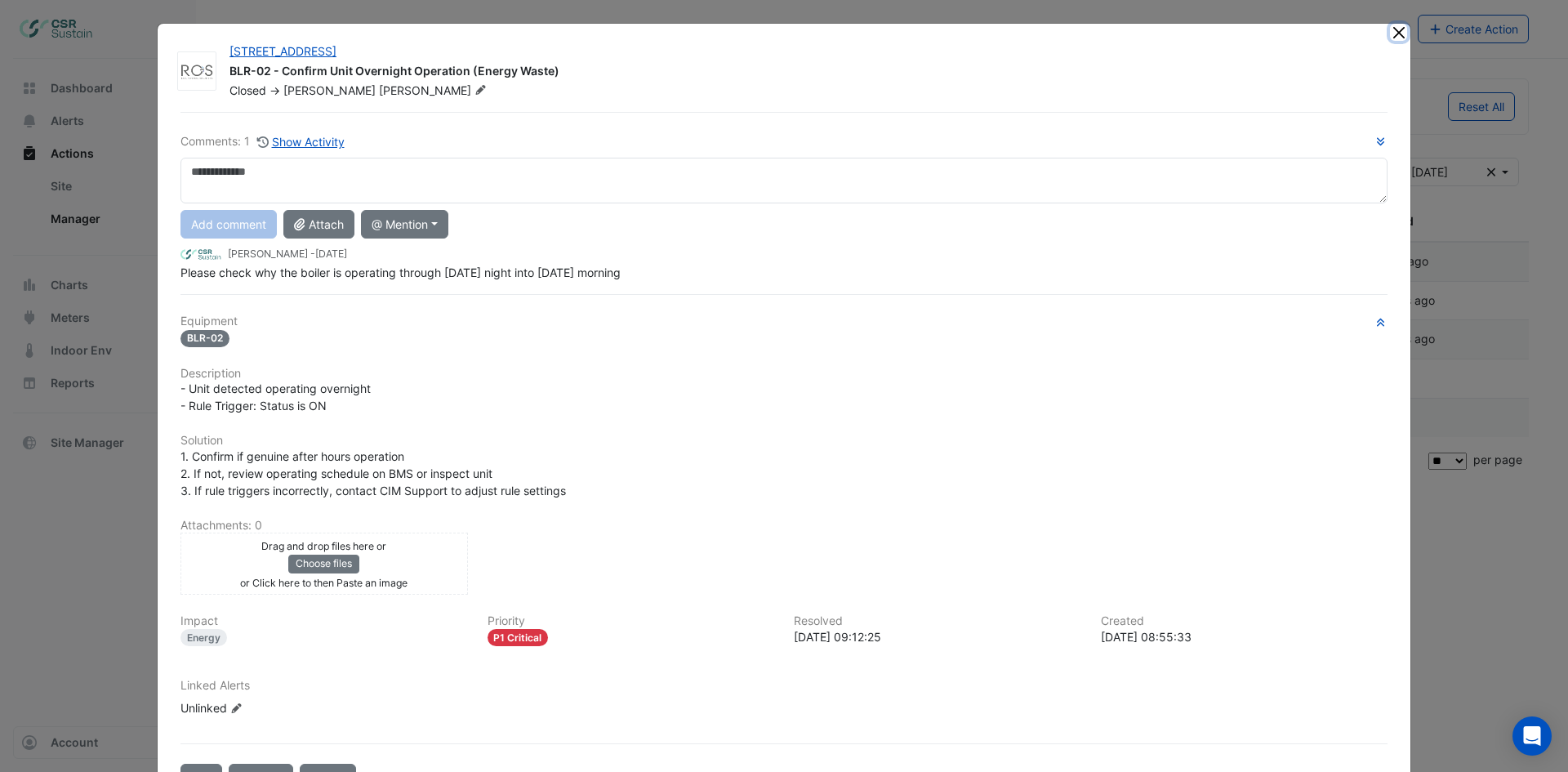
click at [1390, 31] on button "Close" at bounding box center [1399, 33] width 17 height 17
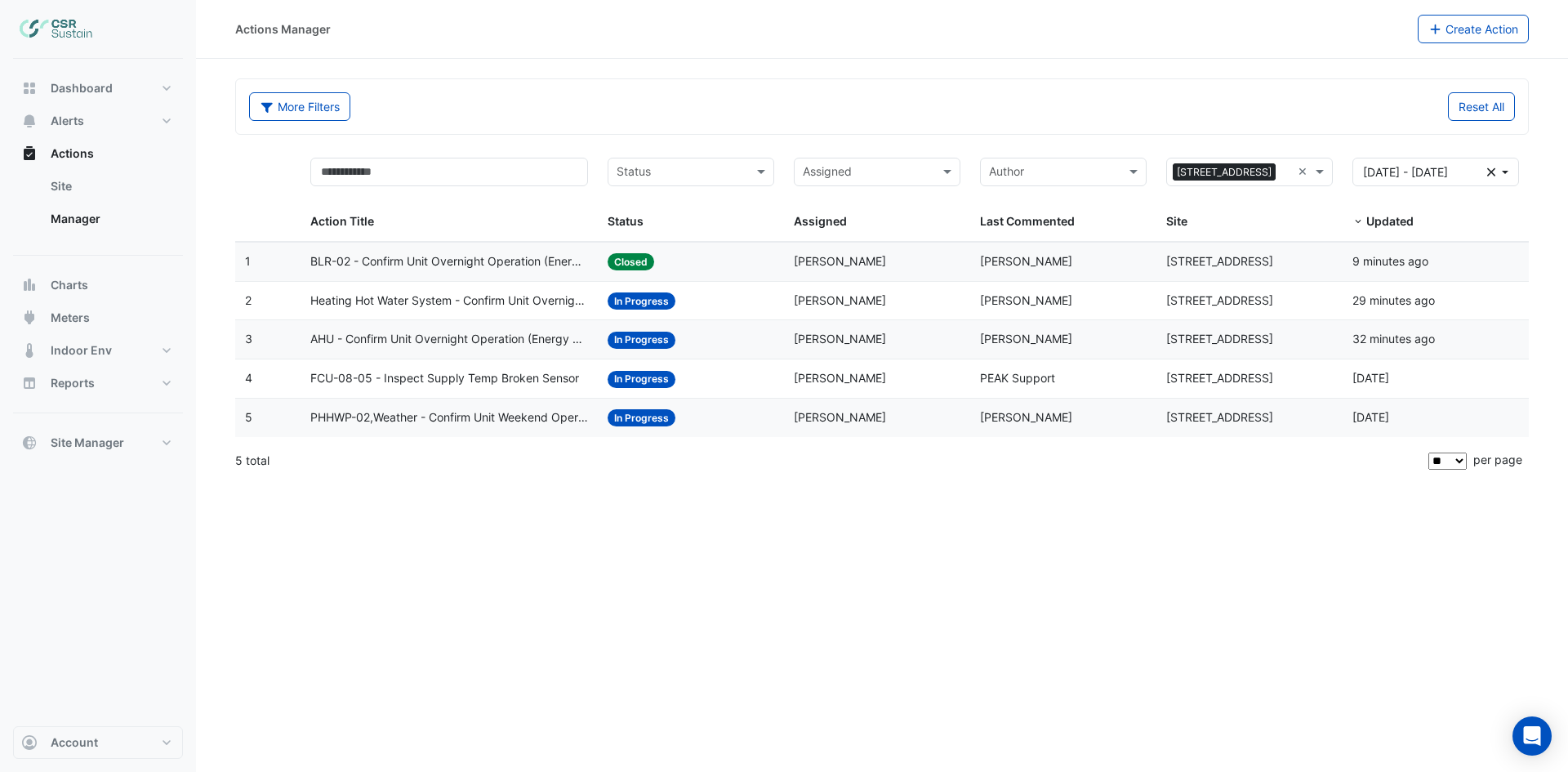
click at [693, 173] on input "text" at bounding box center [681, 174] width 130 height 19
click at [675, 233] on span "In Progress" at bounding box center [652, 230] width 60 height 14
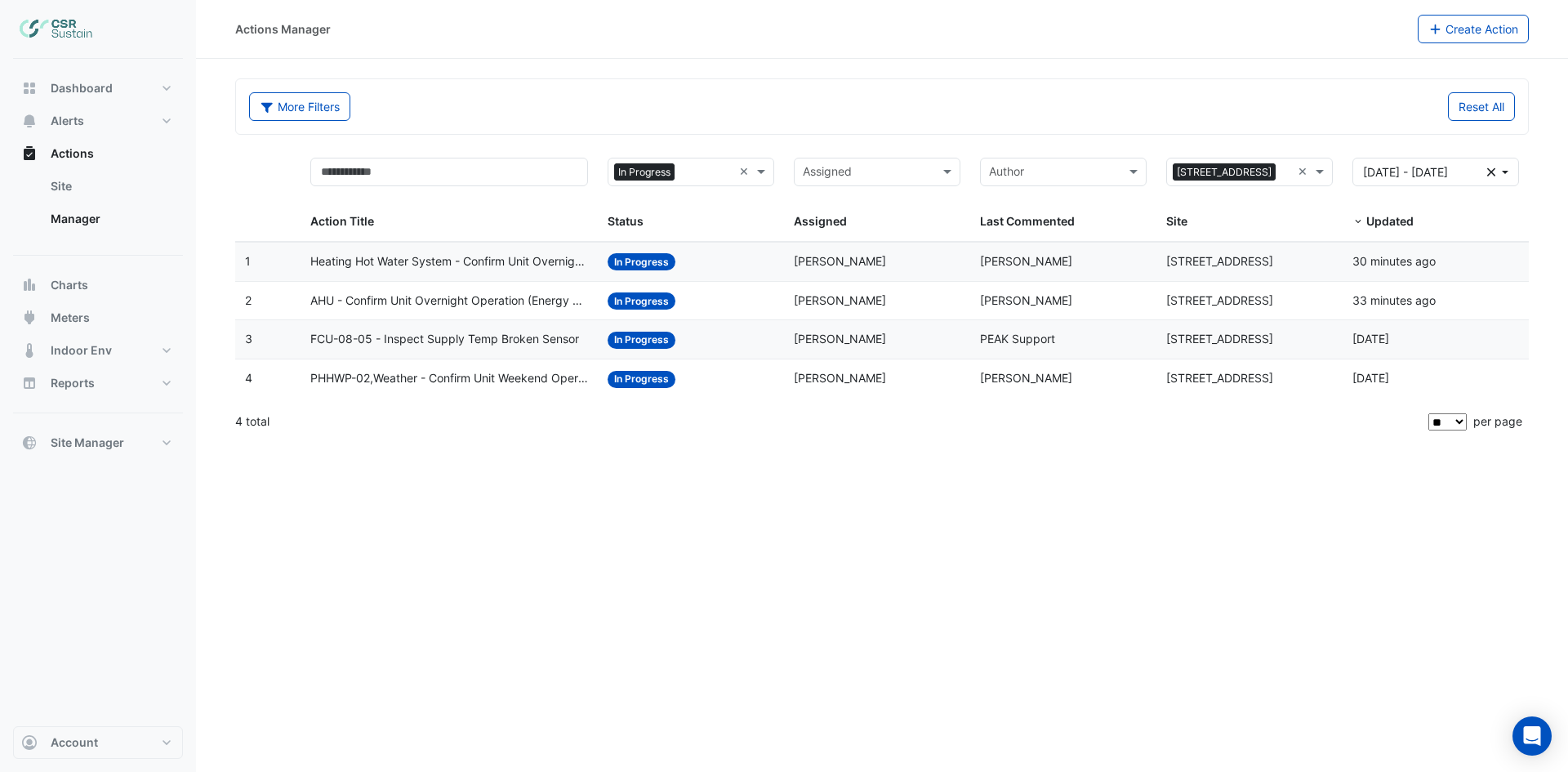
click at [480, 262] on span "Heating Hot Water System - Confirm Unit Overnight Operation (Energy Waste)" at bounding box center [450, 261] width 279 height 19
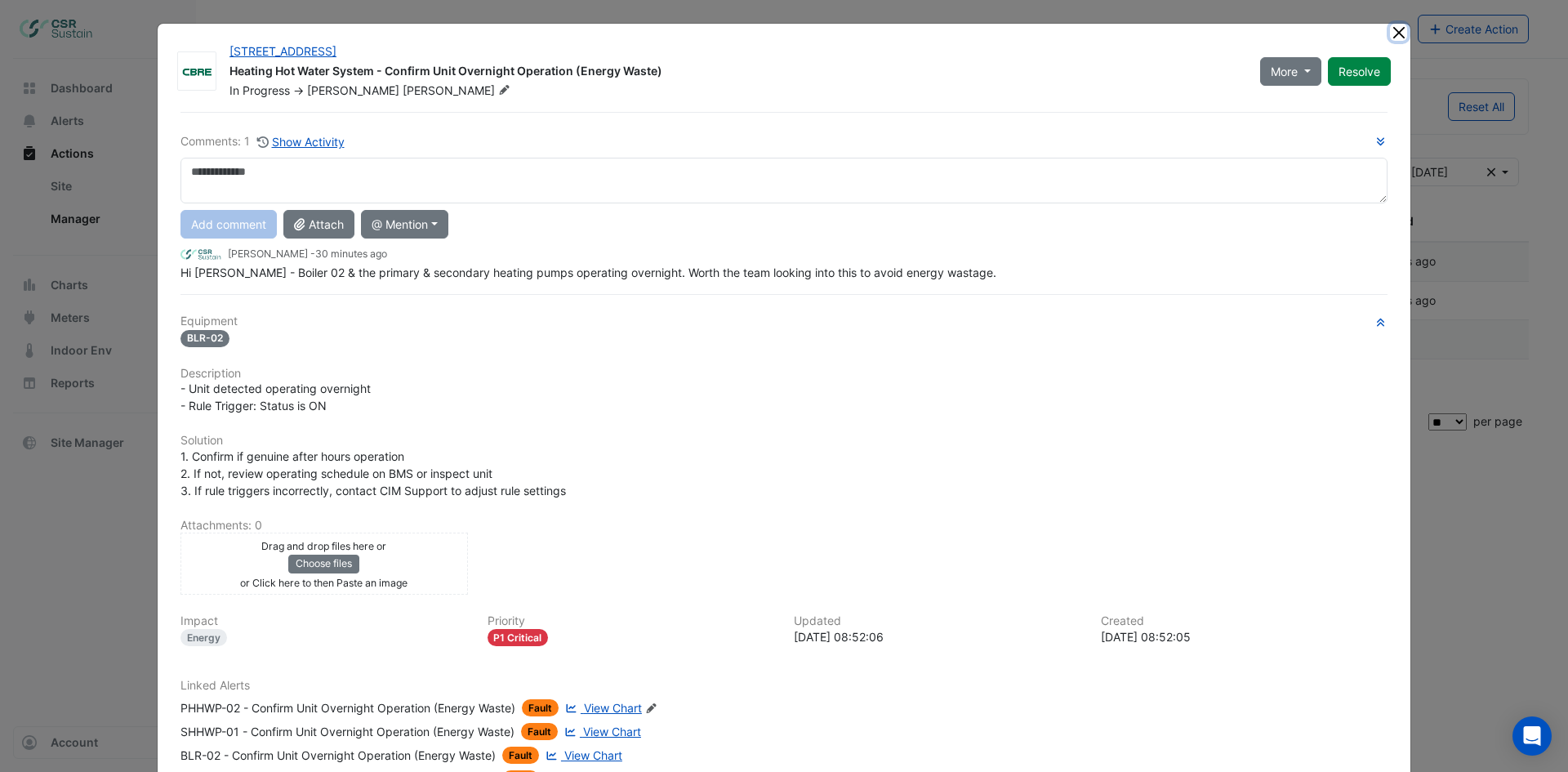
click at [1393, 35] on button "Close" at bounding box center [1399, 33] width 17 height 17
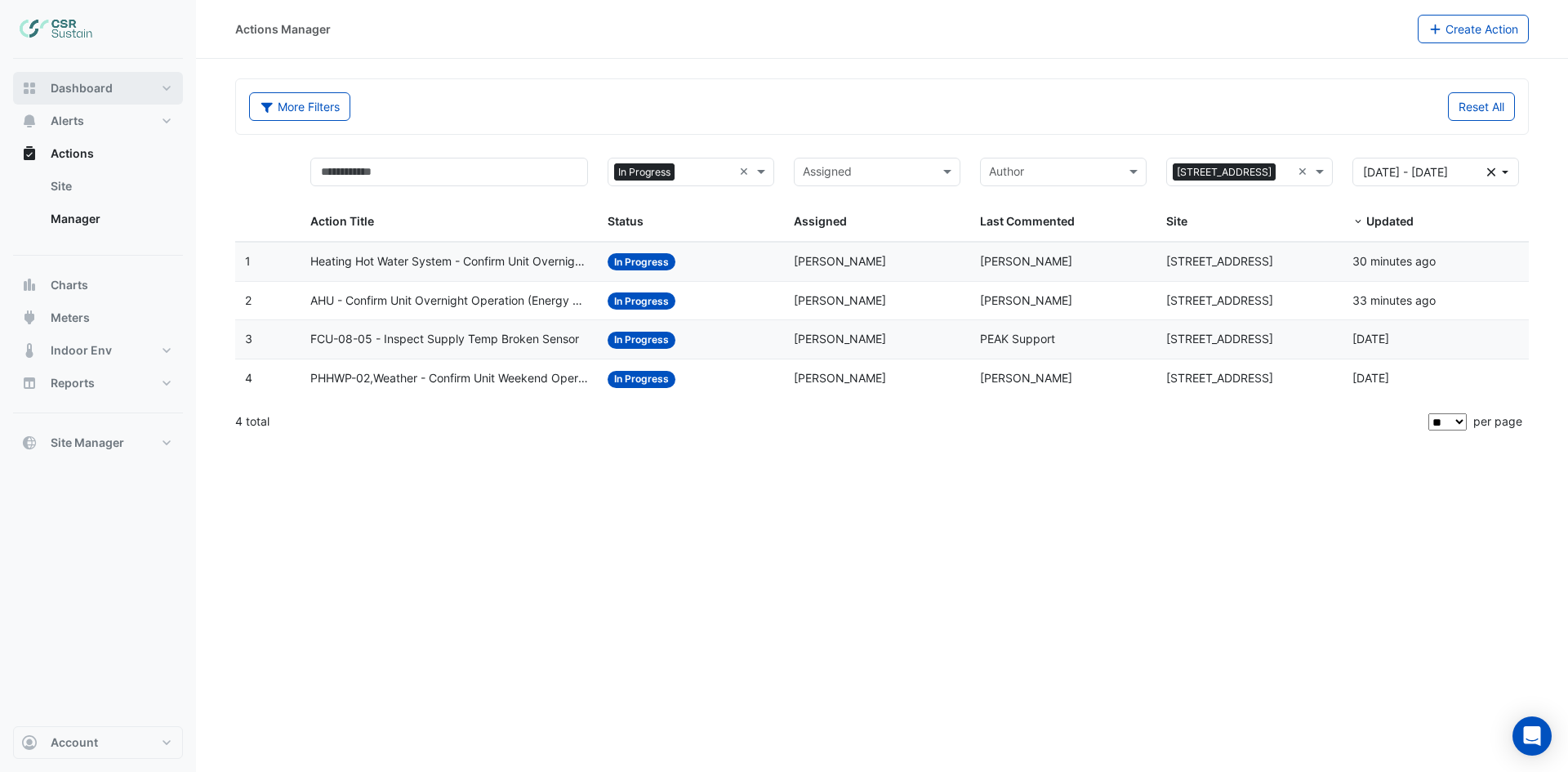
click at [90, 82] on span "Dashboard" at bounding box center [82, 88] width 62 height 16
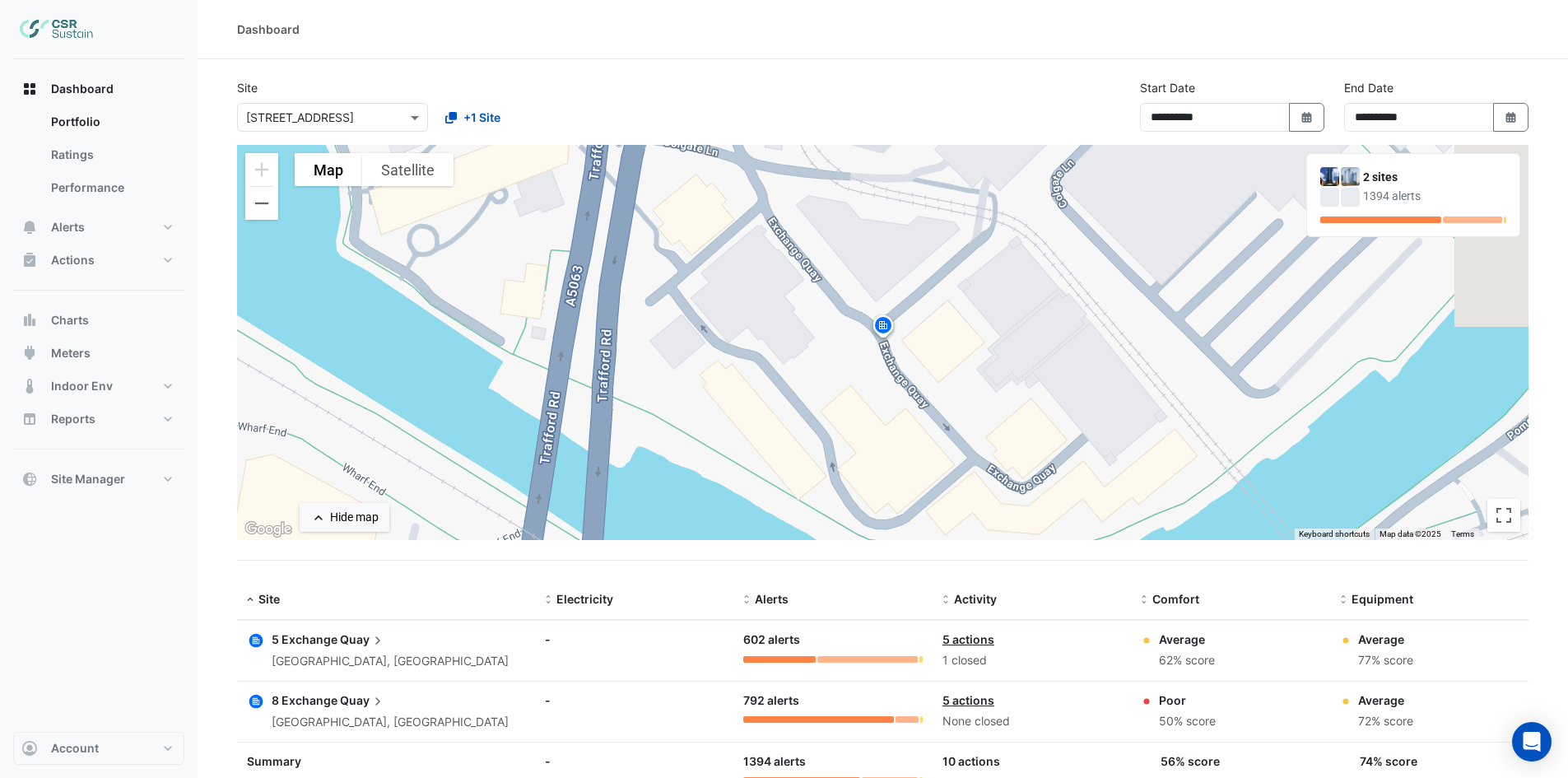
click at [759, 211] on div "To activate drag with keyboard, press Alt + Enter. Once in keyboard drag state,…" at bounding box center [883, 342] width 1291 height 395
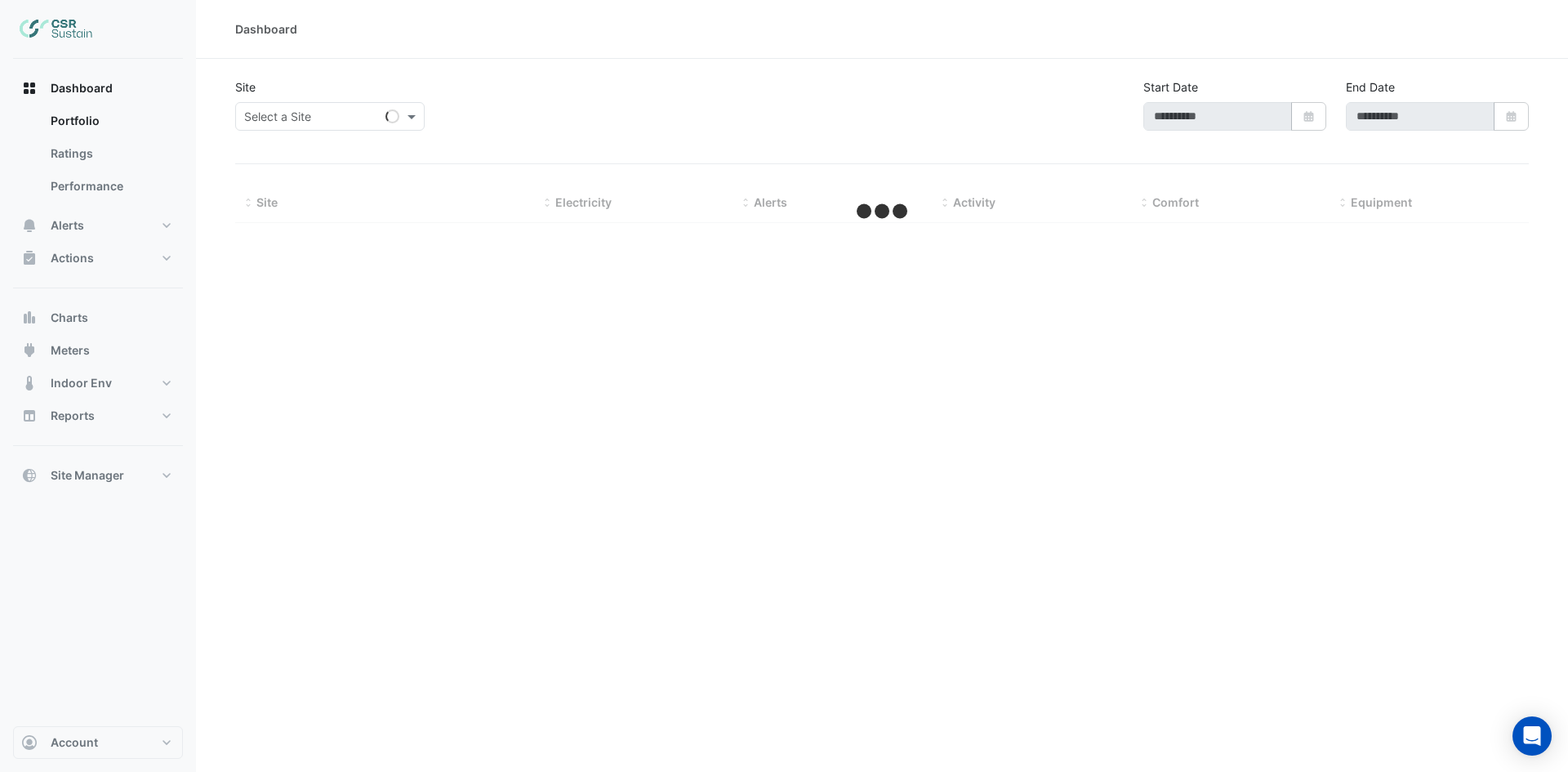
type input "**********"
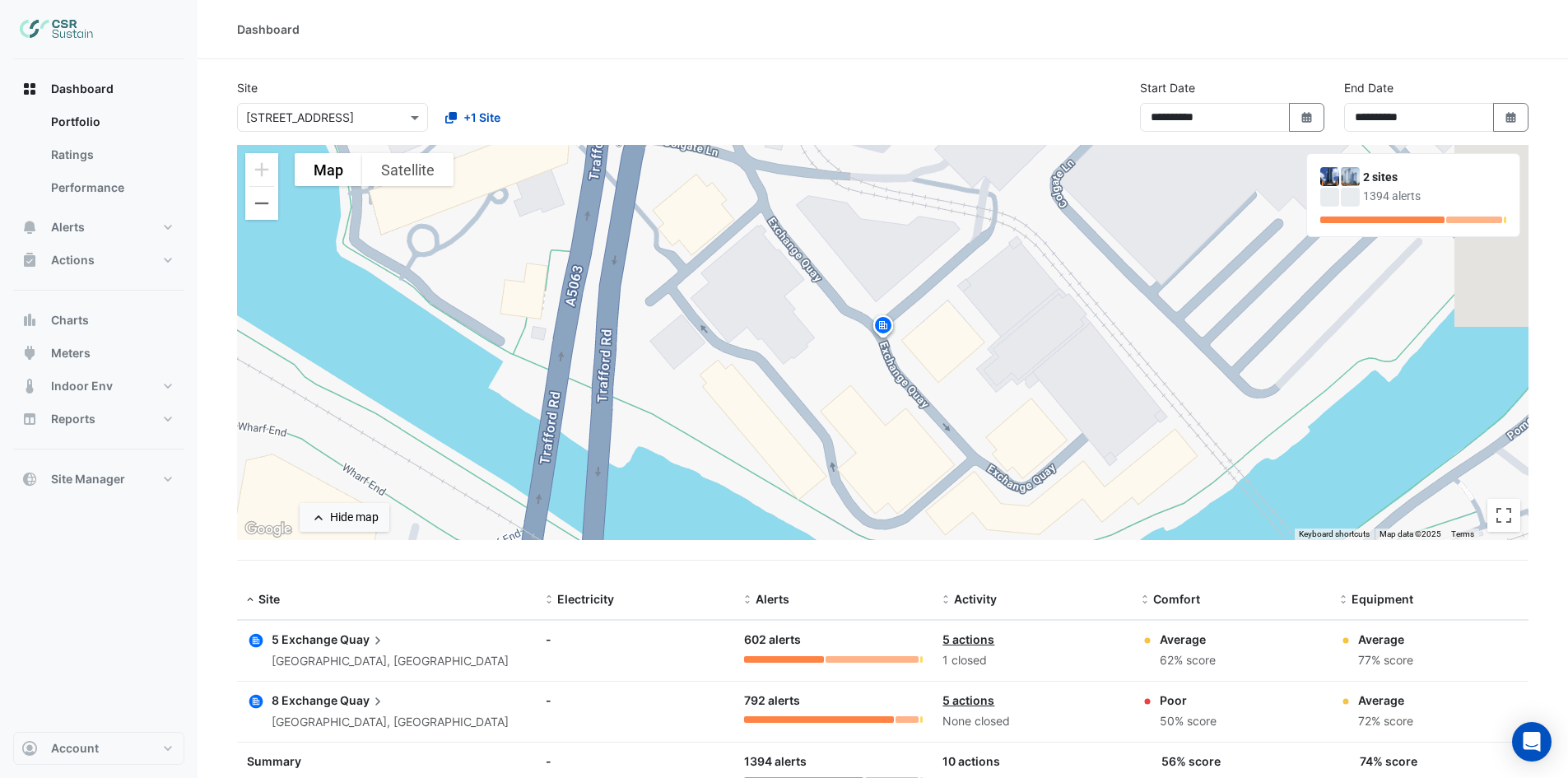
click at [326, 633] on span "5 Exchange" at bounding box center [304, 639] width 66 height 14
